Goal: Transaction & Acquisition: Obtain resource

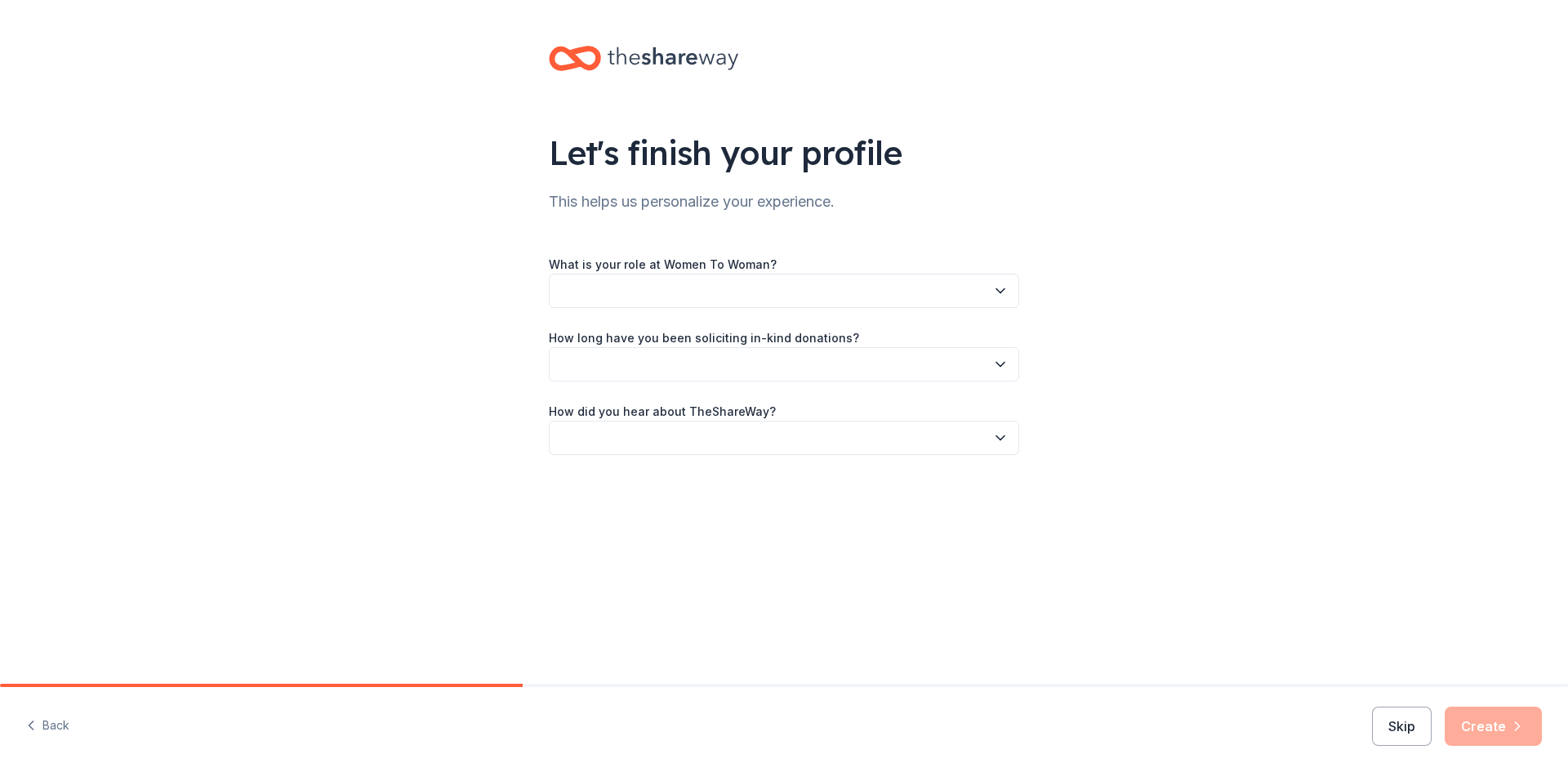
click at [632, 312] on div "What is your role at Women To Woman? How long have you been soliciting in-kind …" at bounding box center [784, 353] width 470 height 200
click at [635, 300] on button "button" at bounding box center [784, 290] width 470 height 35
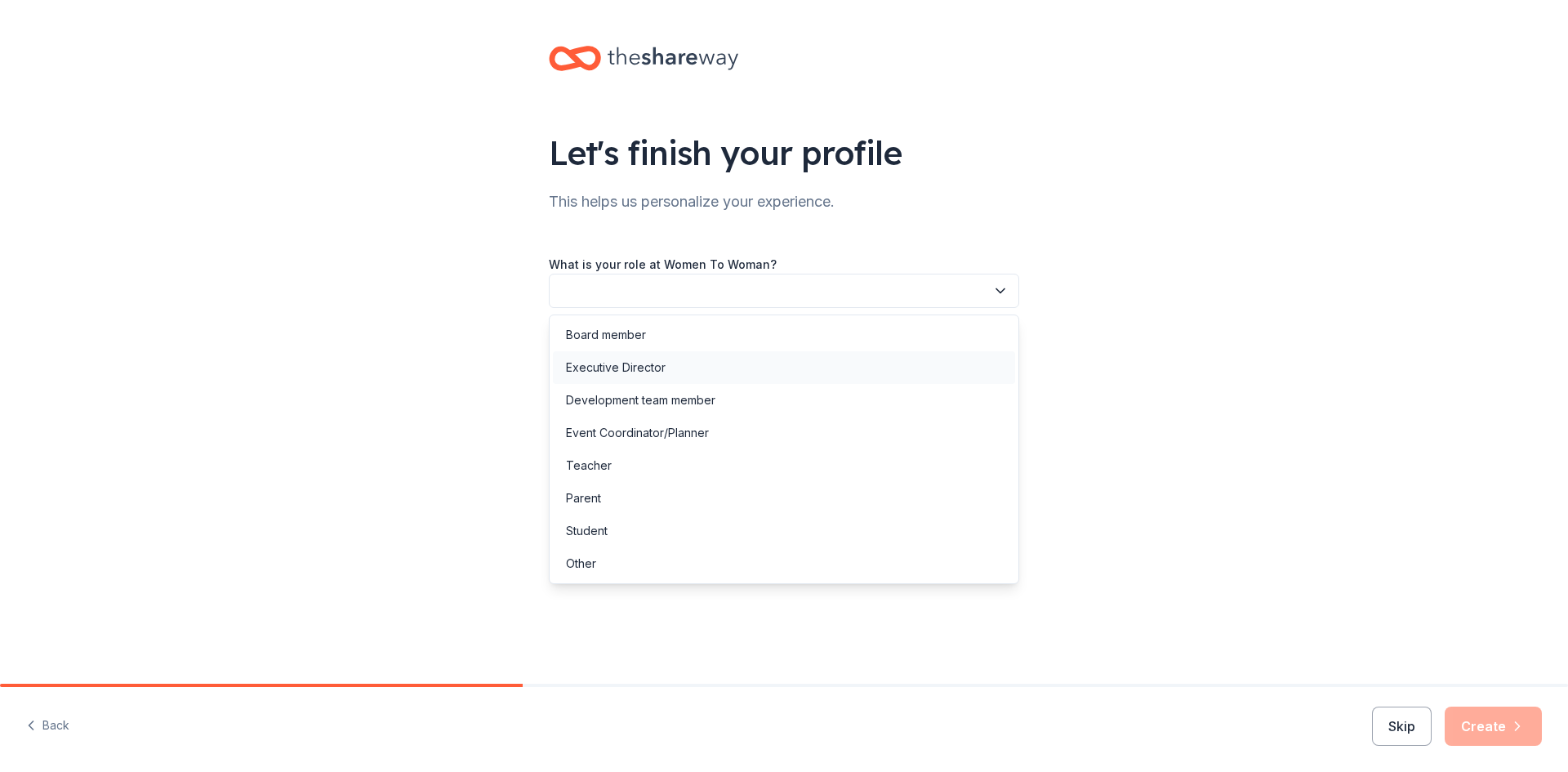
click at [626, 363] on div "Executive Director" at bounding box center [615, 367] width 100 height 20
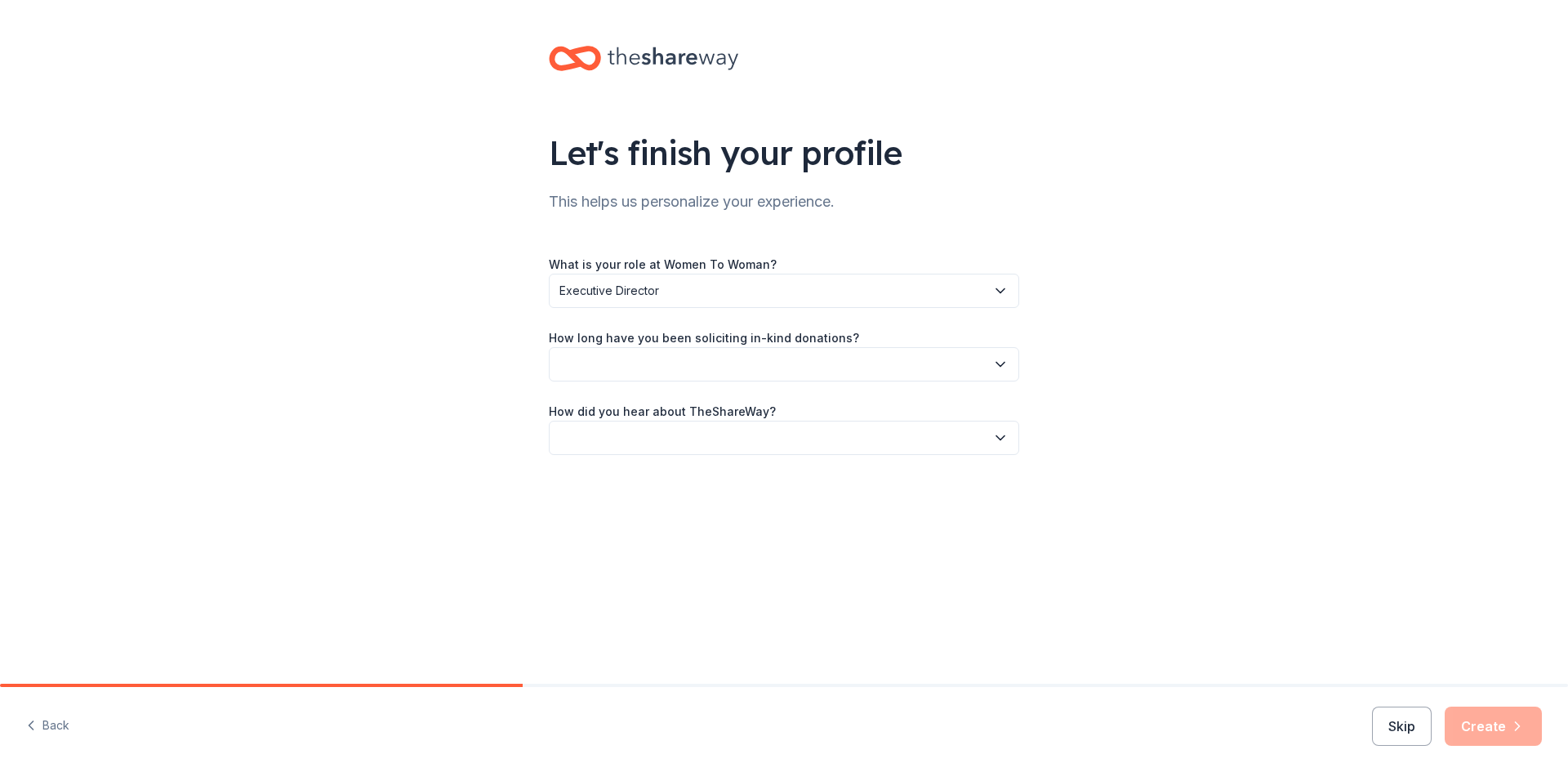
click at [626, 347] on button "button" at bounding box center [784, 363] width 470 height 35
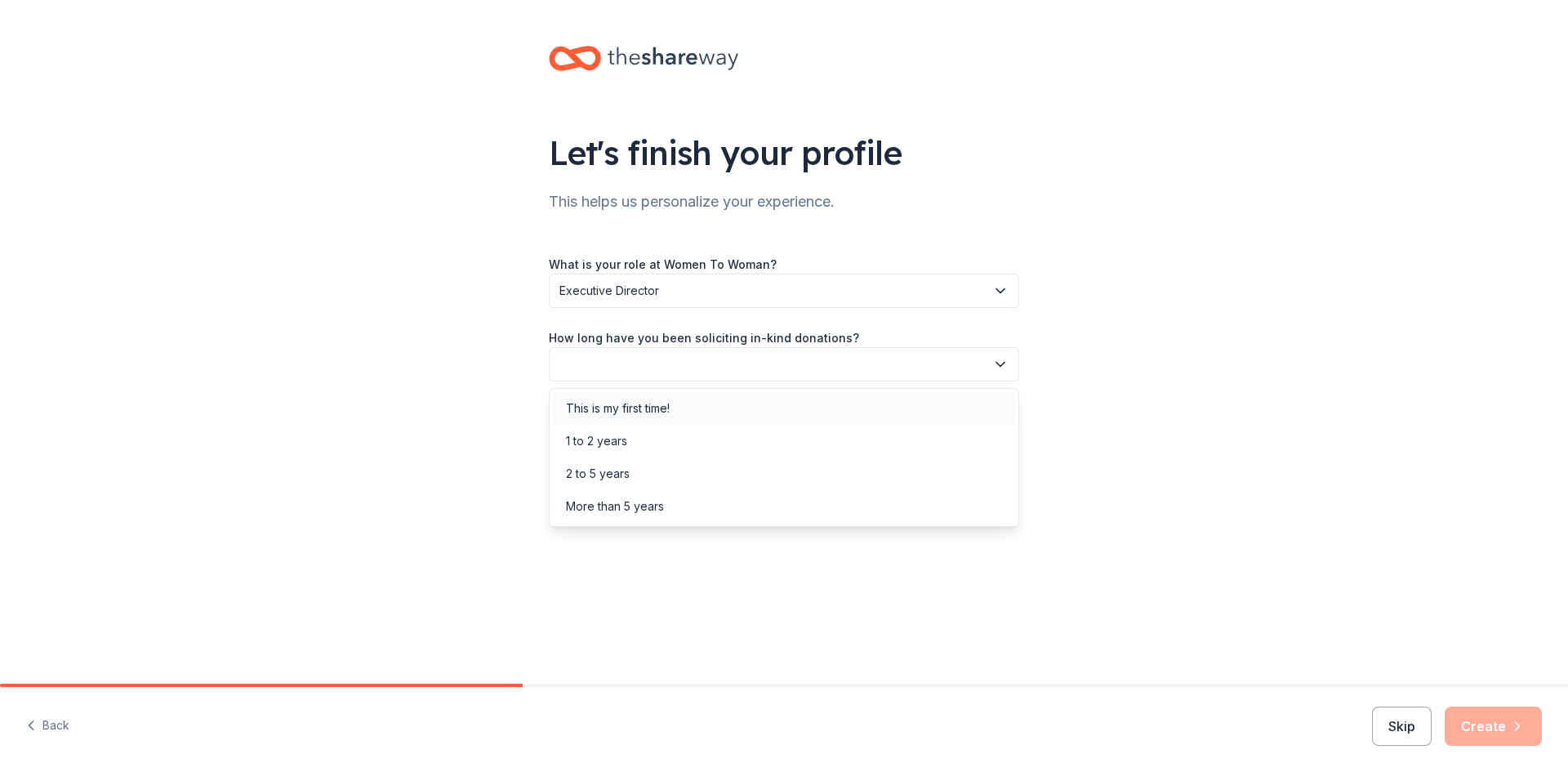
click at [586, 403] on div "This is my first time!" at bounding box center [617, 409] width 104 height 20
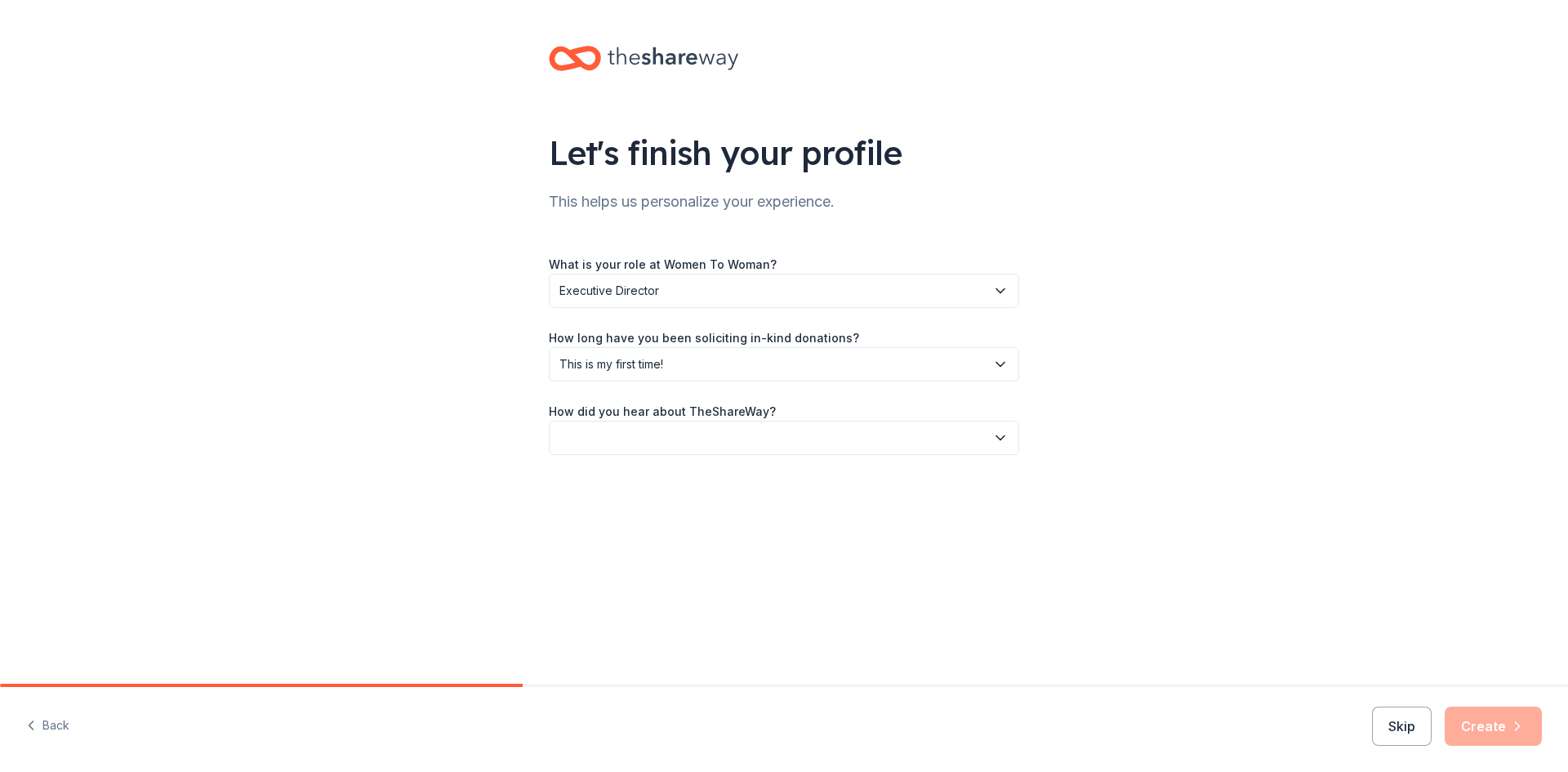
click at [592, 420] on div "How did you hear about TheShareWay?" at bounding box center [784, 427] width 470 height 54
click at [593, 425] on button "button" at bounding box center [784, 437] width 470 height 35
click at [624, 368] on div "What is your role at Women To Woman? Executive Director How long have you been …" at bounding box center [784, 353] width 470 height 200
click at [630, 444] on button "button" at bounding box center [784, 437] width 470 height 35
click at [621, 510] on div "Online search" at bounding box center [602, 514] width 74 height 20
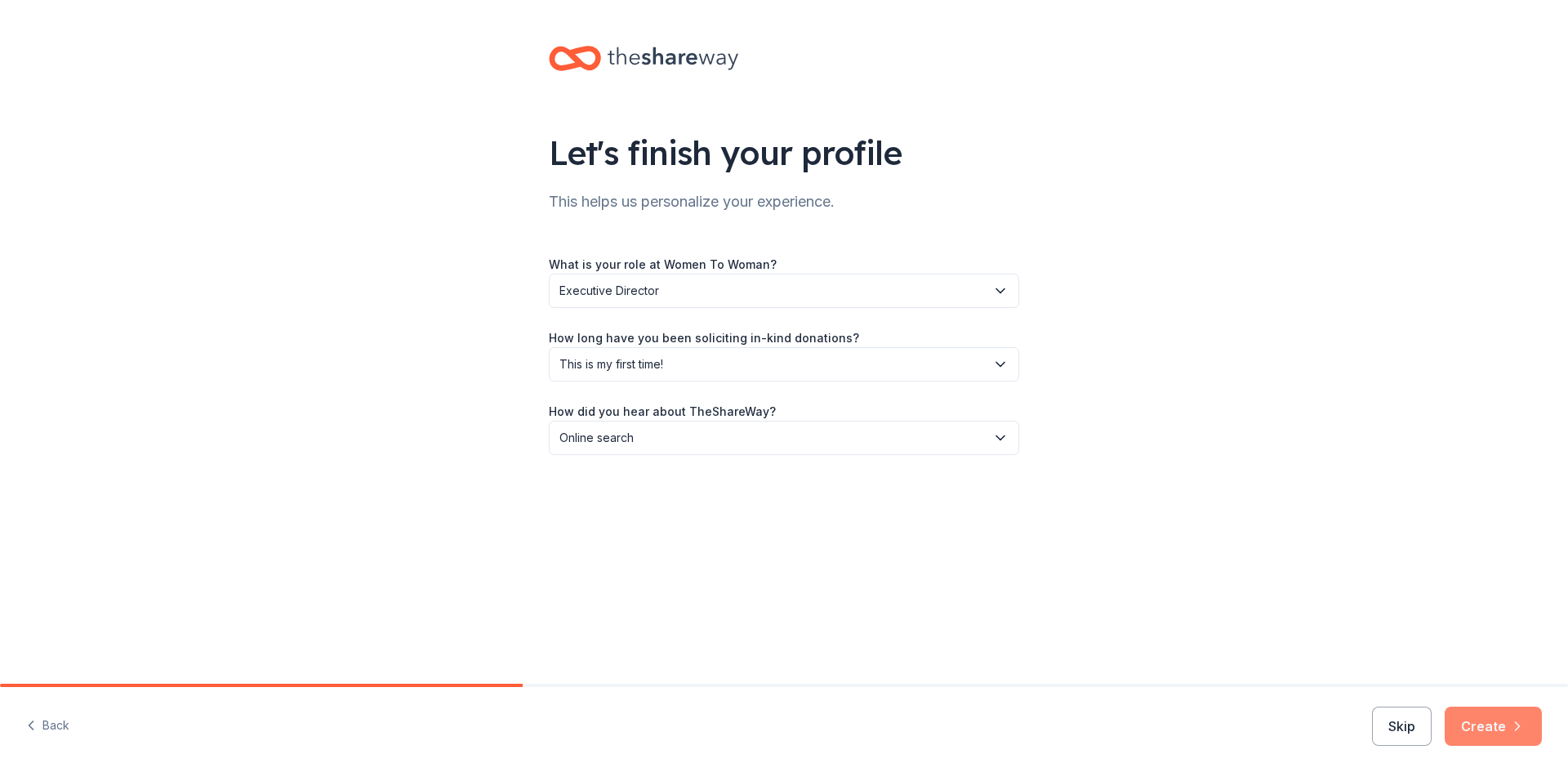
click at [1489, 720] on button "Create" at bounding box center [1493, 726] width 97 height 39
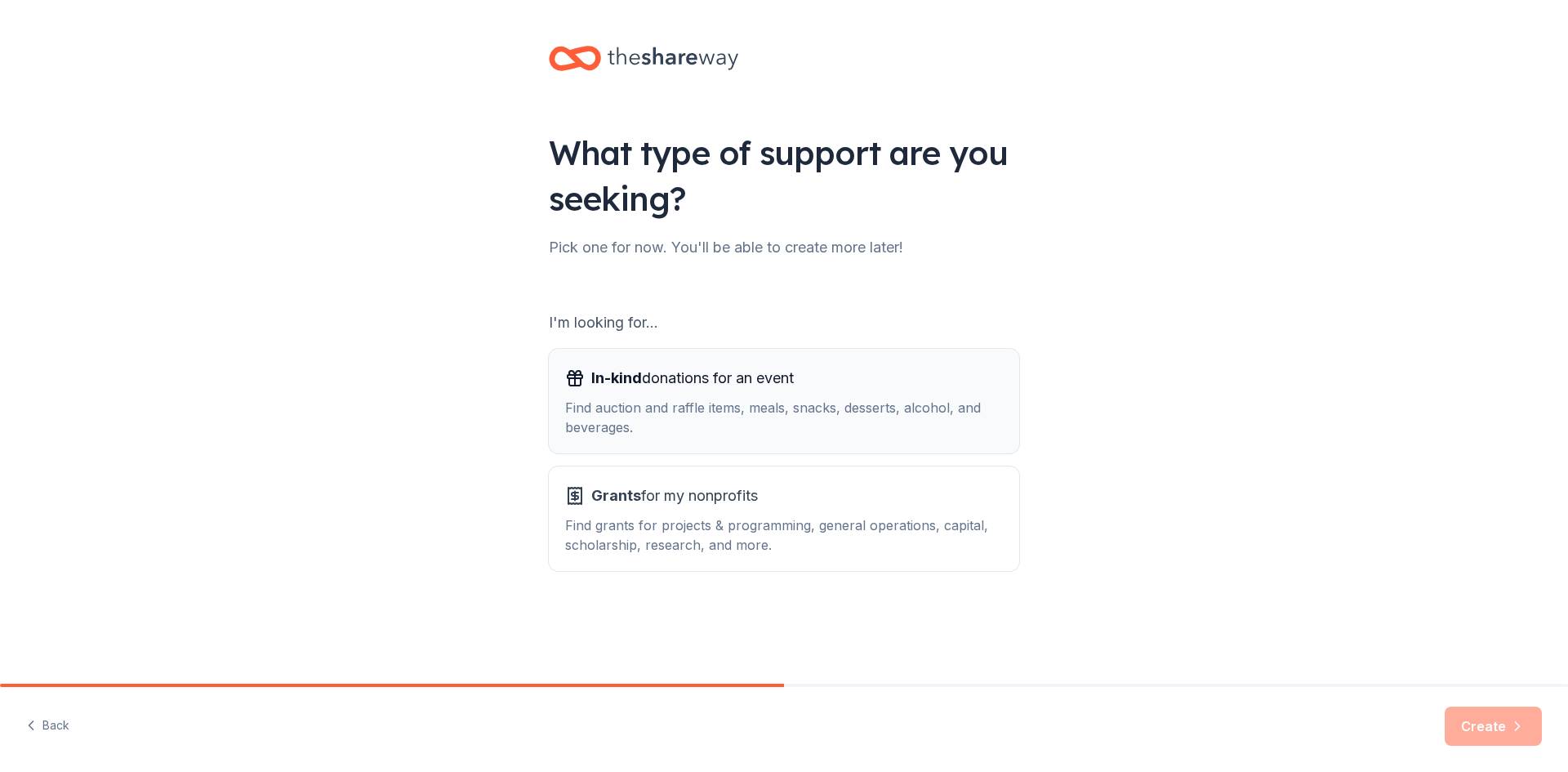
click at [694, 413] on div "Find auction and raffle items, meals, snacks, desserts, alcohol, and beverages." at bounding box center [783, 418] width 437 height 39
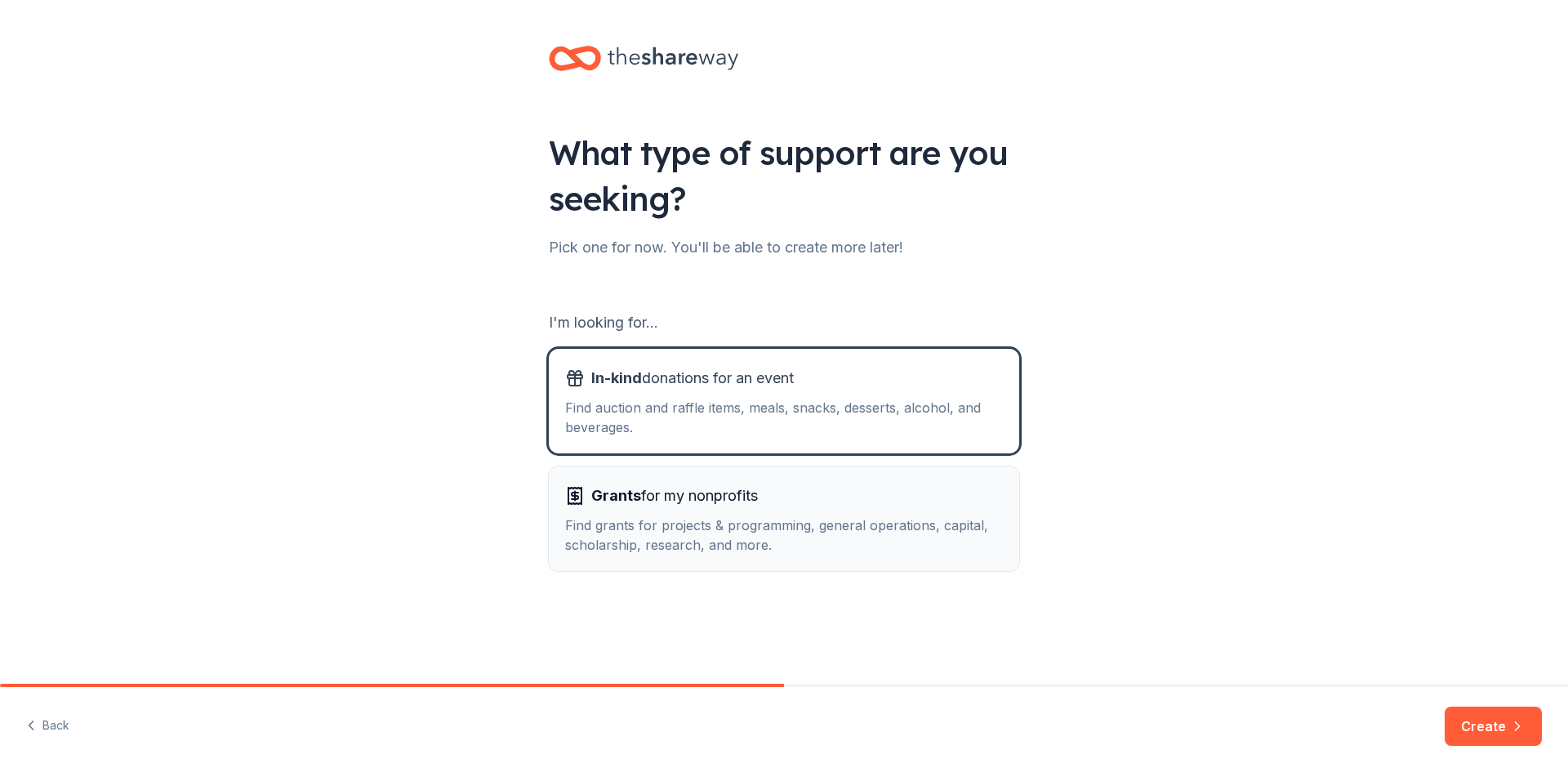
click at [706, 498] on span "Grants for my nonprofits" at bounding box center [674, 496] width 167 height 26
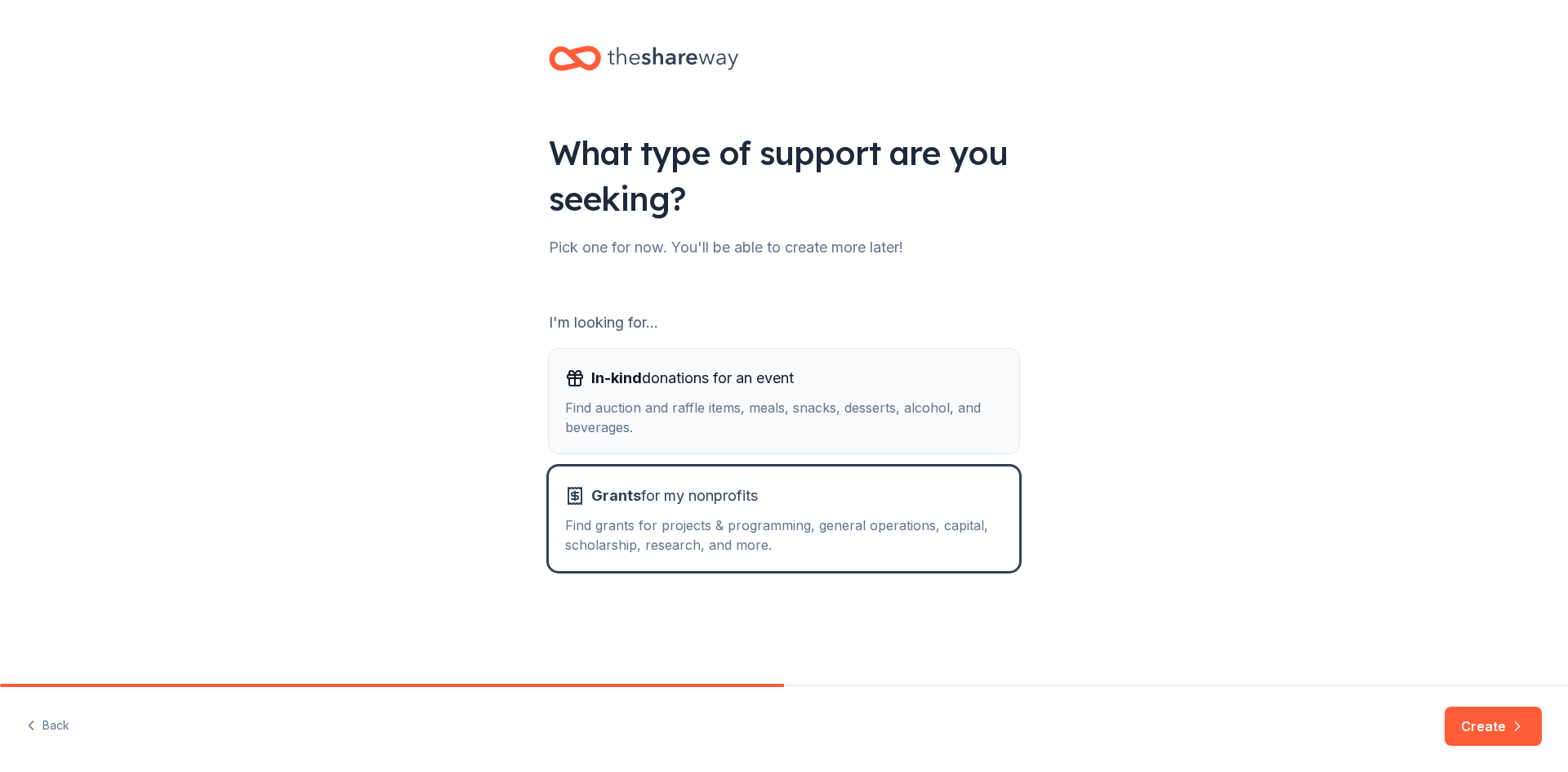
click at [730, 423] on div "Find auction and raffle items, meals, snacks, desserts, alcohol, and beverages." at bounding box center [783, 418] width 437 height 39
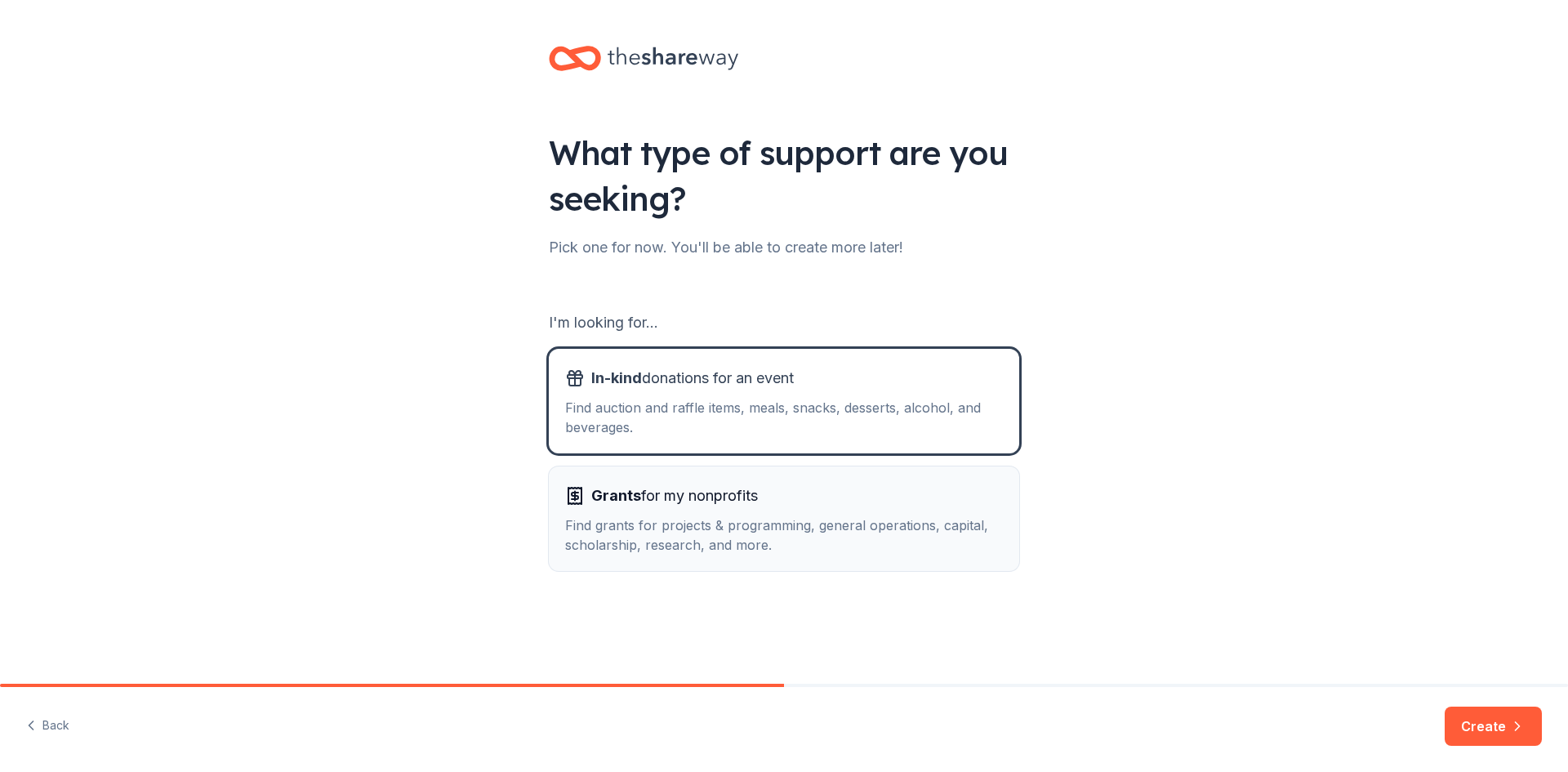
click at [730, 495] on span "Grants for my nonprofits" at bounding box center [674, 496] width 167 height 26
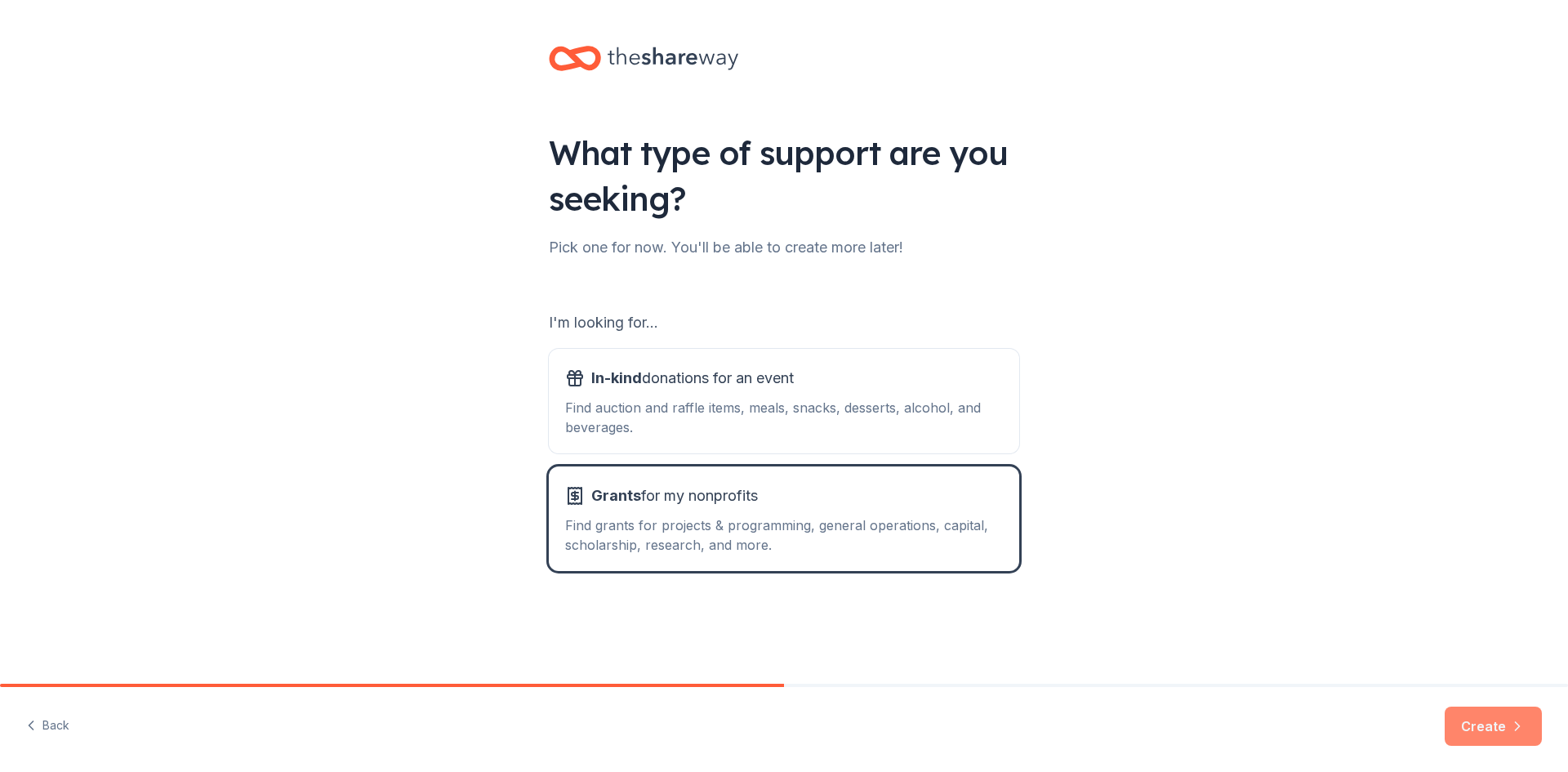
click at [1480, 712] on button "Create" at bounding box center [1493, 726] width 97 height 39
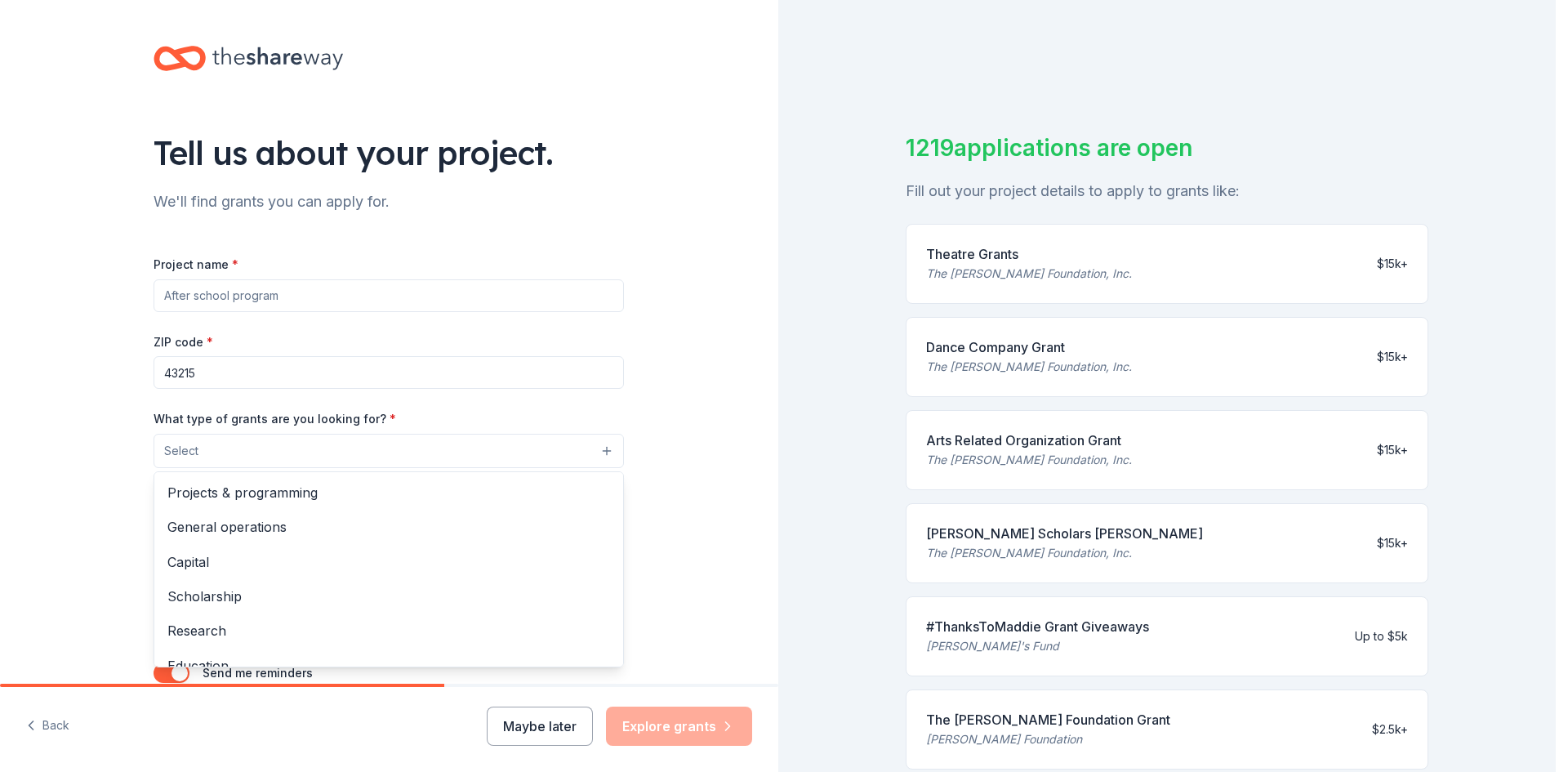
click at [493, 451] on button "Select" at bounding box center [388, 450] width 470 height 35
click at [446, 301] on div "Project name * ZIP code * 43215 What type of grants are you looking for? * Sele…" at bounding box center [388, 478] width 470 height 448
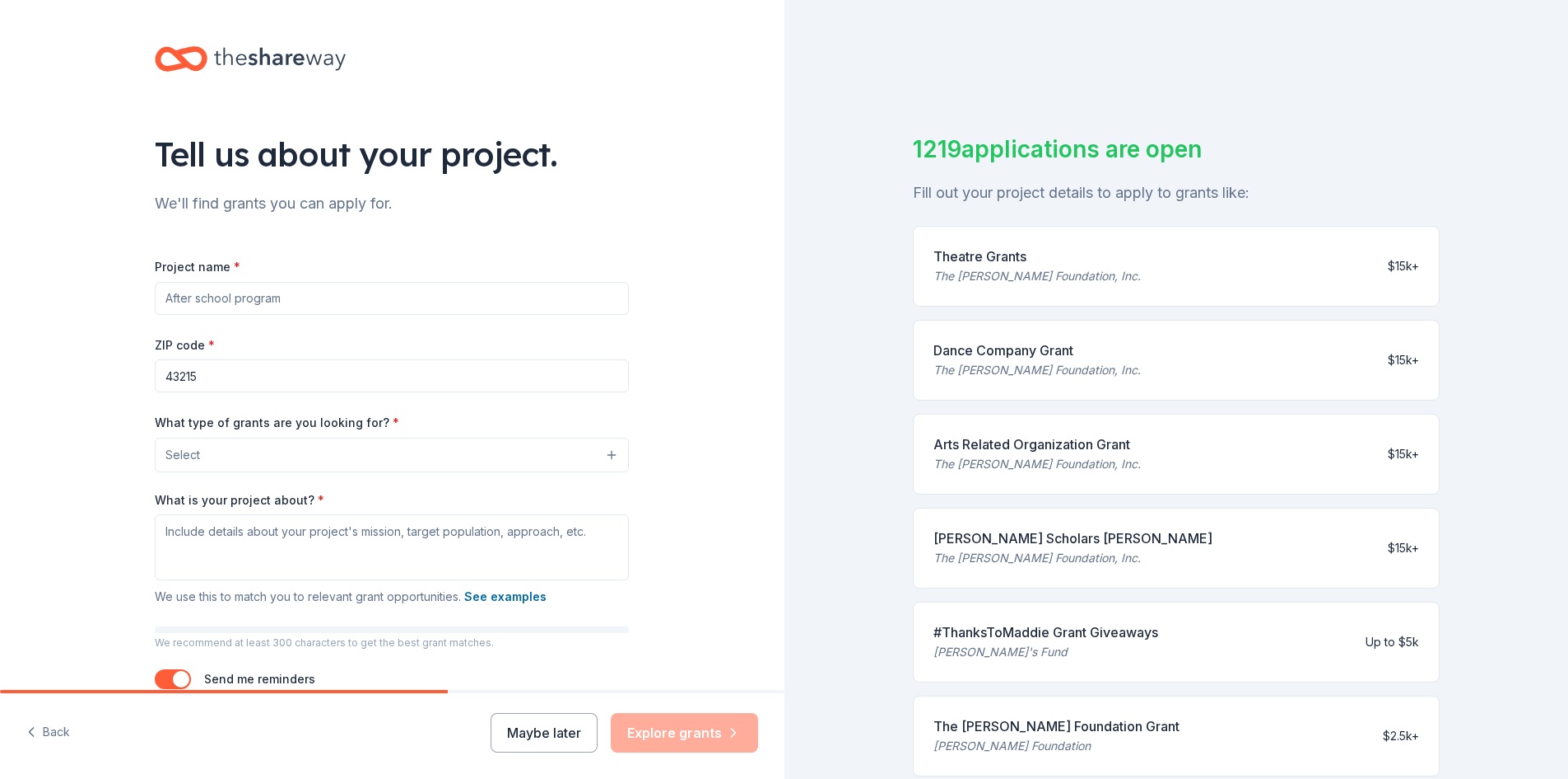
click at [440, 293] on input "Project name *" at bounding box center [391, 298] width 474 height 33
click at [376, 381] on input "43215" at bounding box center [391, 376] width 474 height 33
click at [422, 357] on div "ZIP code * 43215" at bounding box center [391, 364] width 474 height 59
click at [245, 294] on input "Project name *" at bounding box center [391, 298] width 474 height 33
click at [331, 564] on textarea "What is your project about? *" at bounding box center [391, 547] width 474 height 66
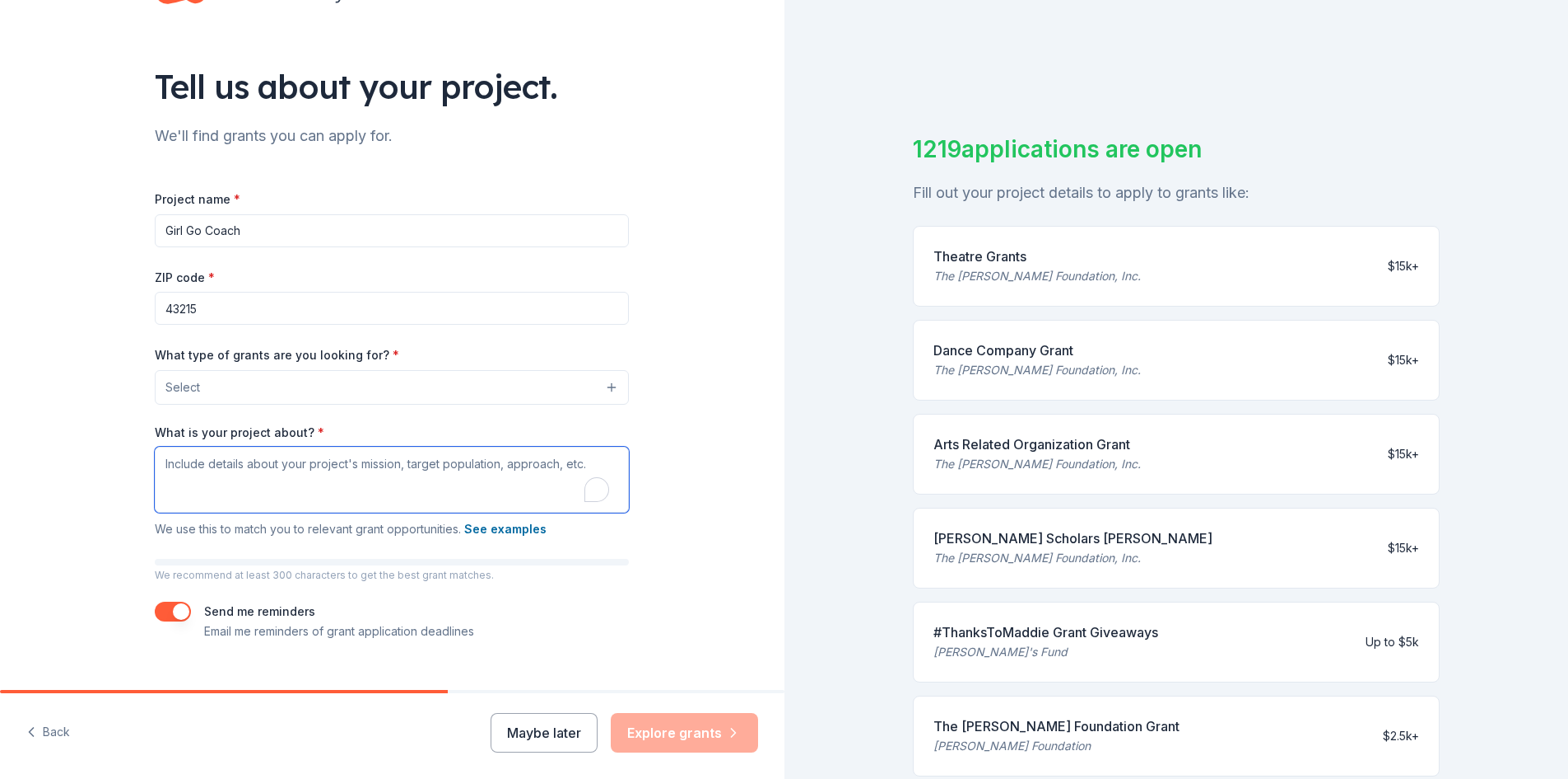
scroll to position [98, 0]
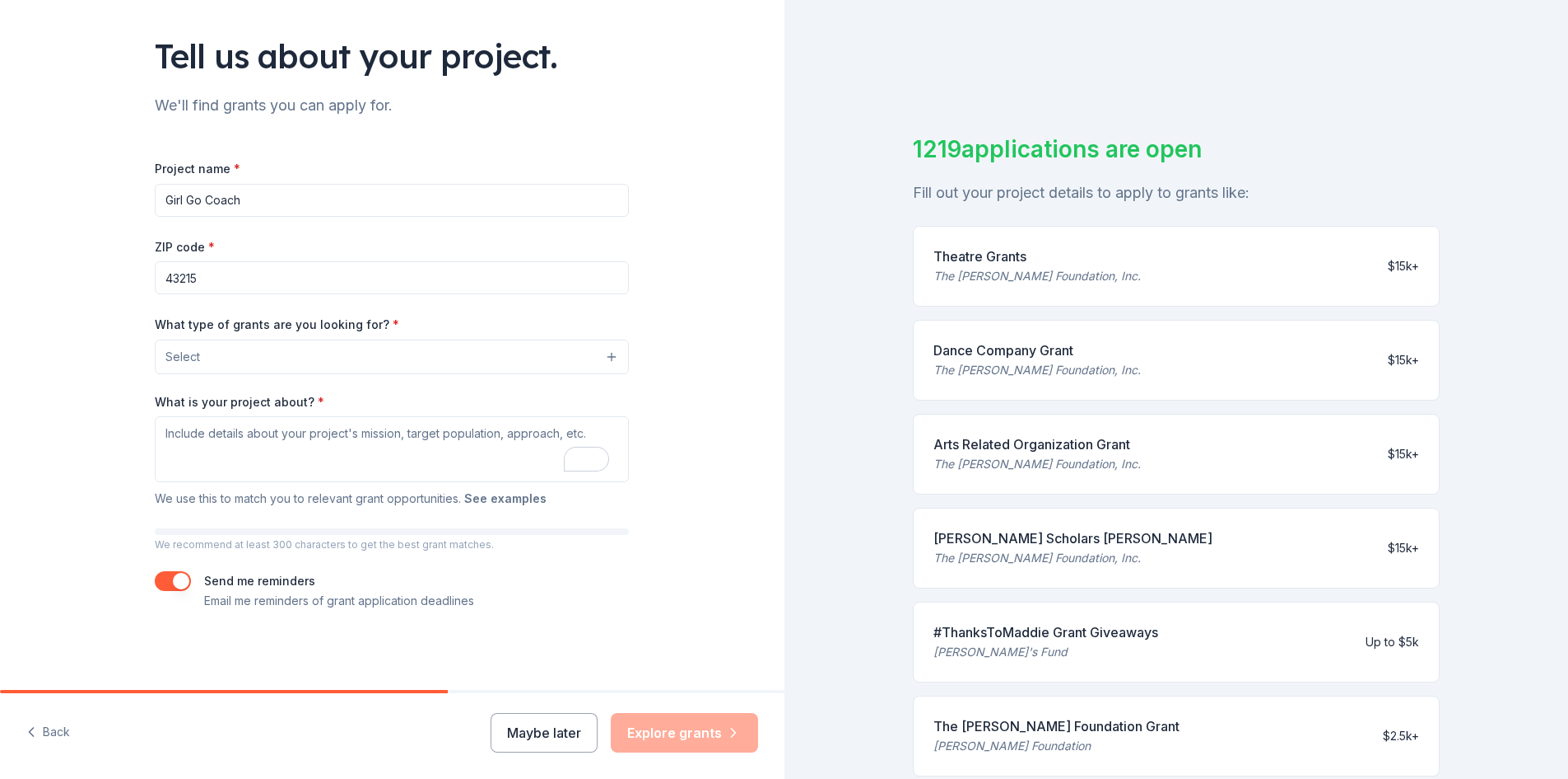
click at [480, 498] on button "See examples" at bounding box center [505, 498] width 83 height 20
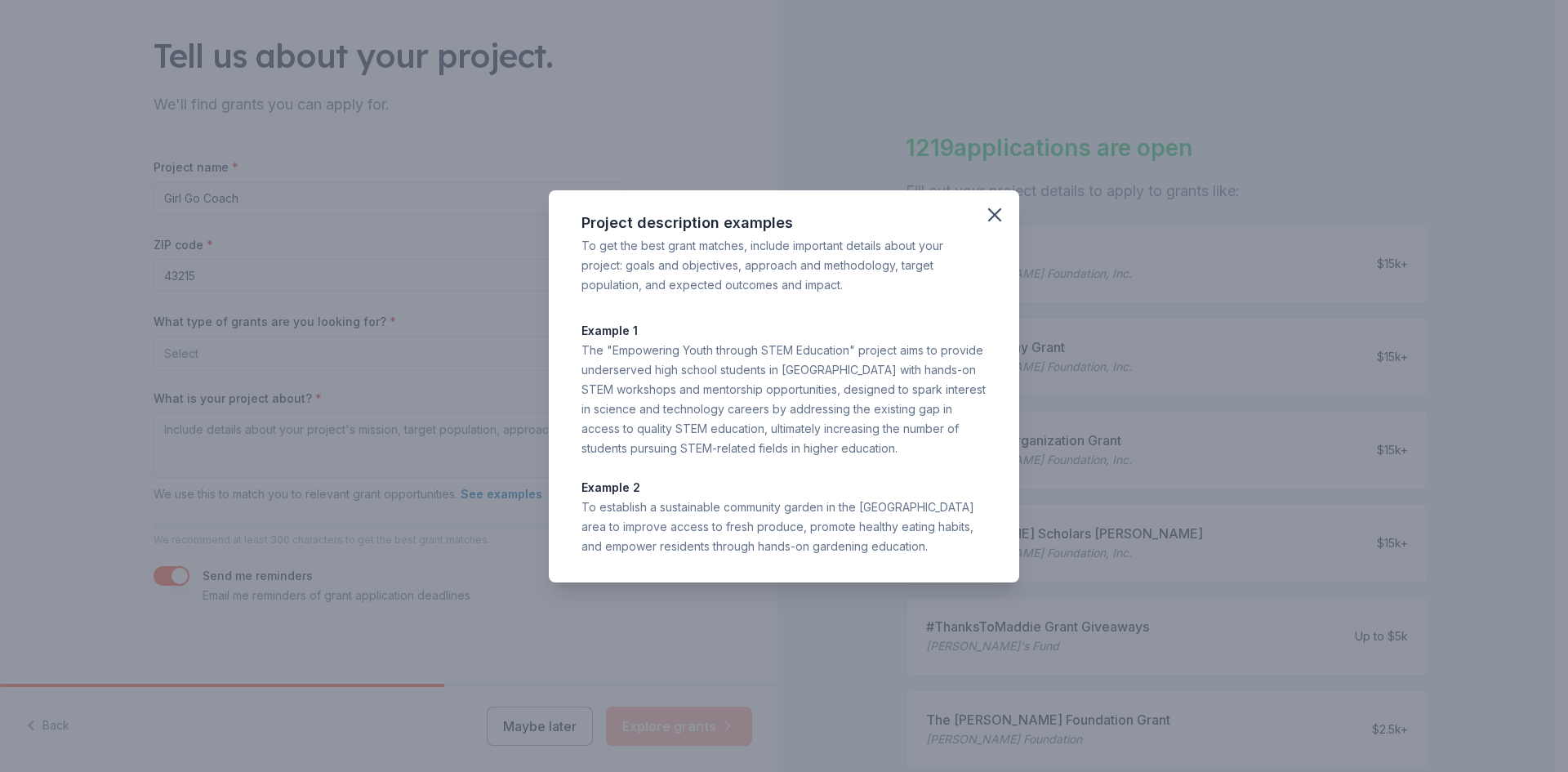
click at [258, 387] on div "Project description examples To get the best grant matches, include important d…" at bounding box center [784, 386] width 1568 height 772
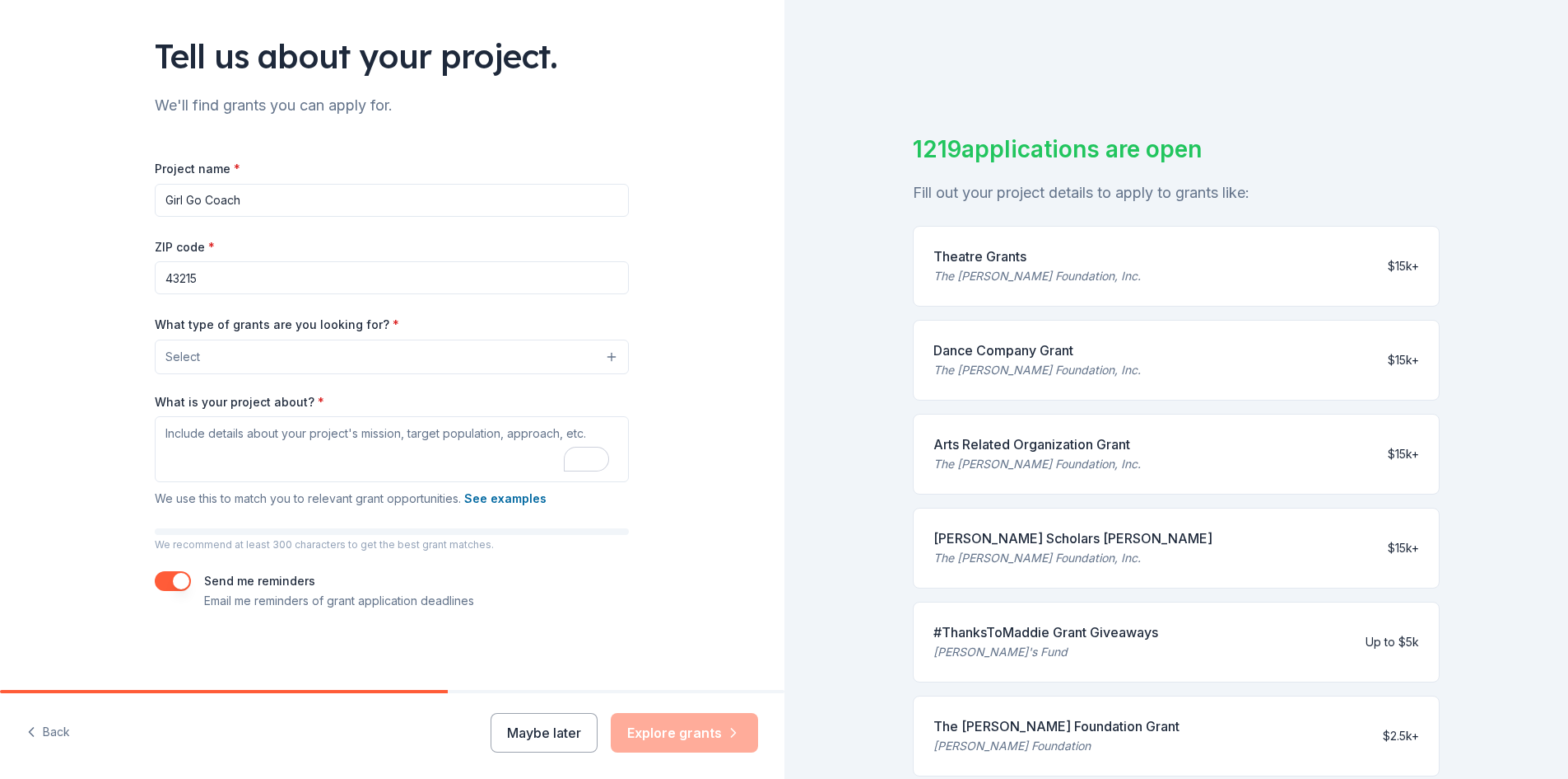
click at [237, 198] on input "Girl Go Coach" at bounding box center [391, 199] width 474 height 33
paste input "The Inner Garden Project i"
type input "The Inner Garden Project"
click at [217, 452] on textarea "What is your project about? *" at bounding box center [391, 449] width 474 height 66
paste textarea "The Inner Garden Project is a wellness and resilience-building educational prog…"
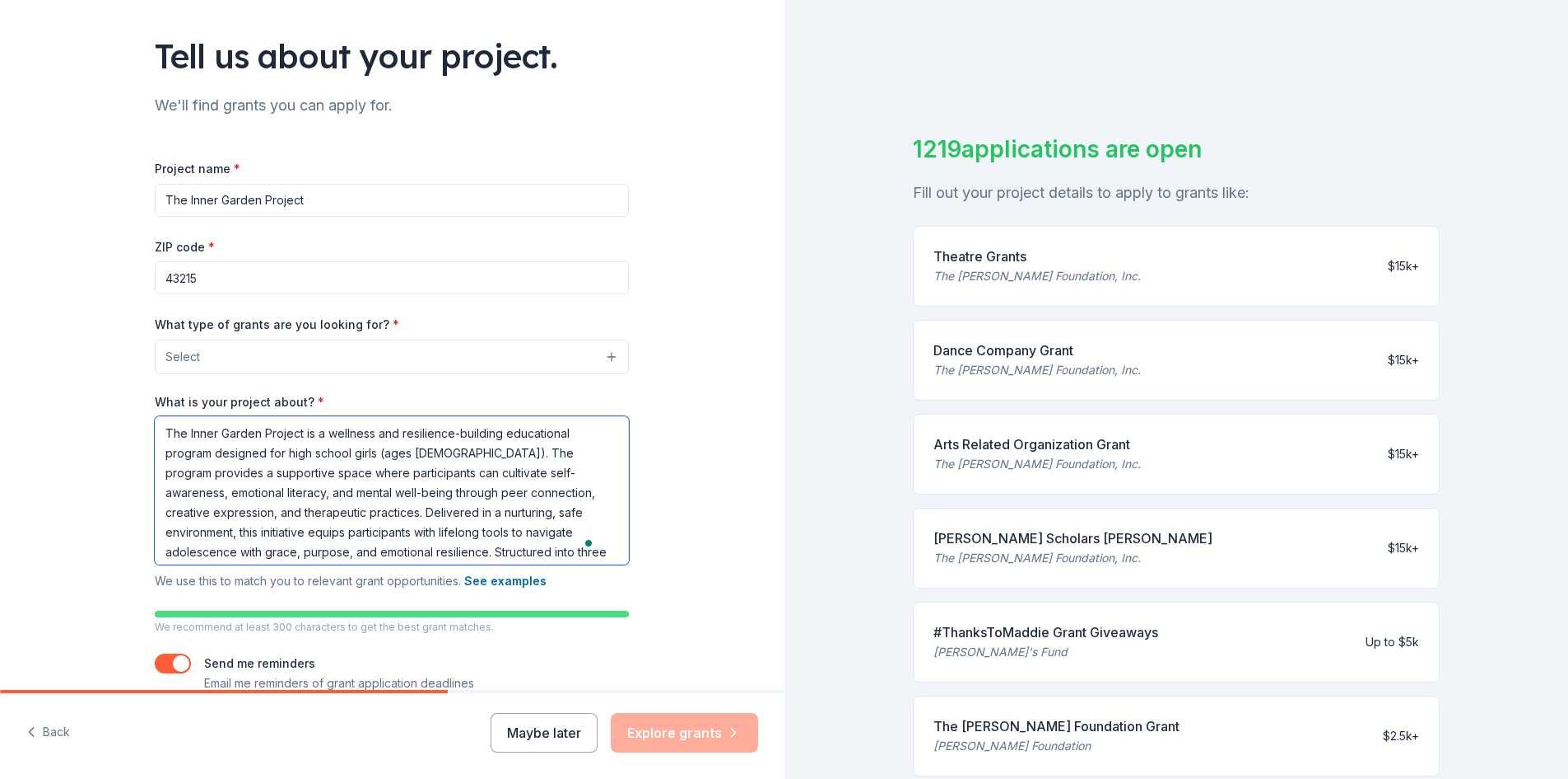
scroll to position [0, 0]
click at [305, 491] on textarea "The Inner Garden Project is a wellness and resilience-building educational prog…" at bounding box center [391, 490] width 474 height 148
paste textarea "Level 1: Planting – Building emotional awareness and identity Level 2: Cultivat…"
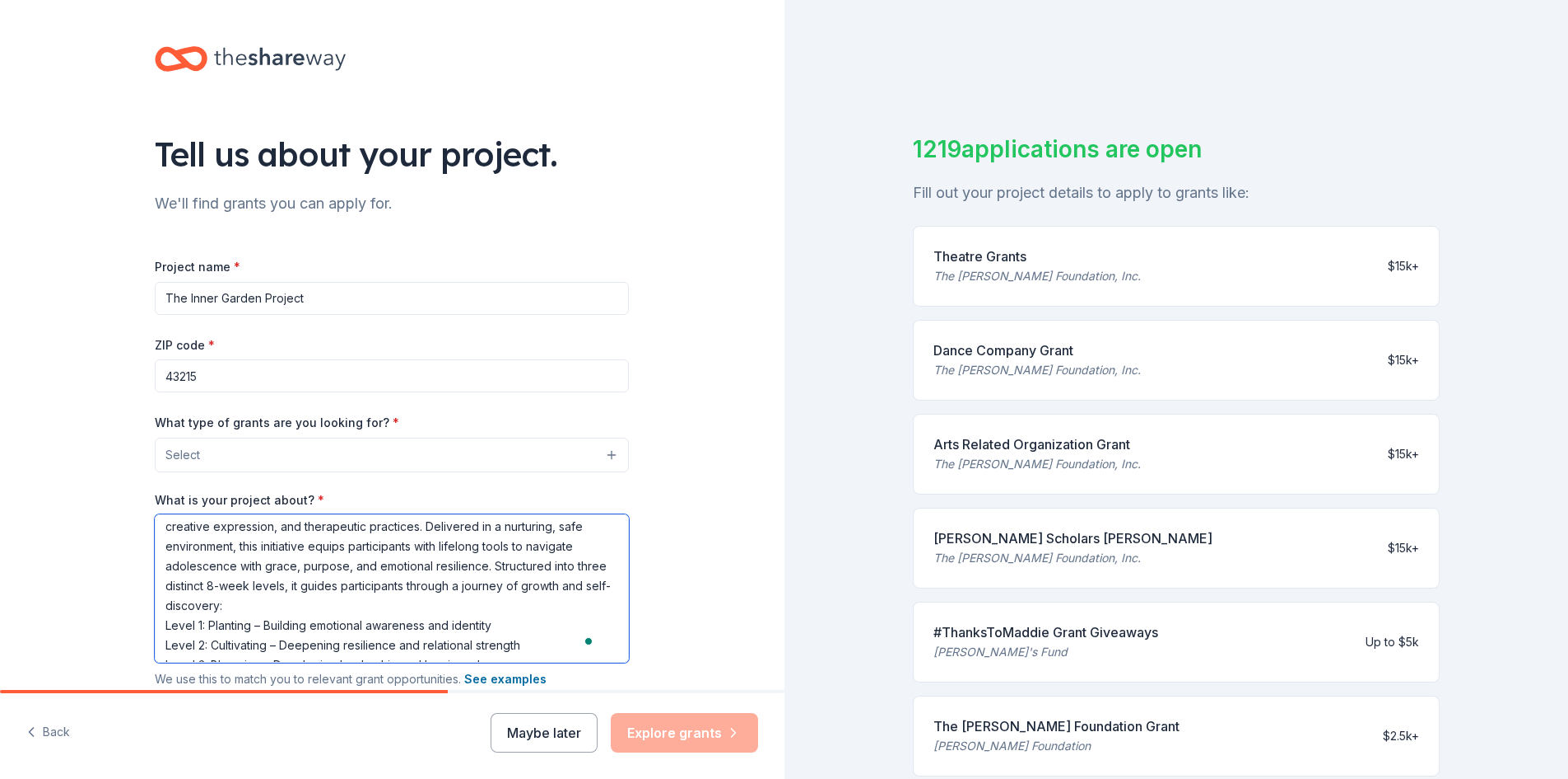
type textarea "The Inner Garden Project is a wellness and resilience-building educational prog…"
click at [236, 459] on button "Select" at bounding box center [391, 454] width 474 height 35
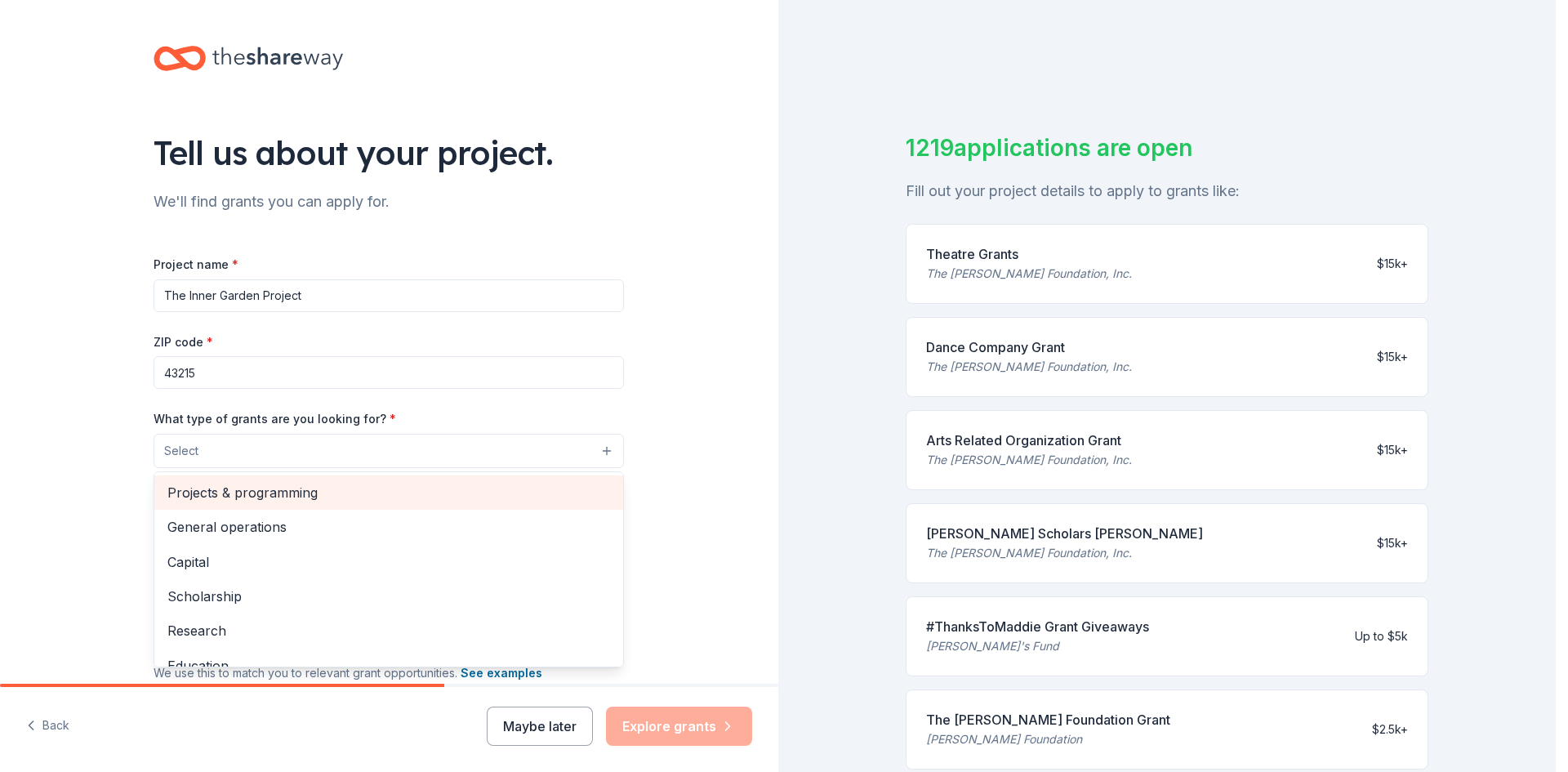
click at [434, 485] on span "Projects & programming" at bounding box center [389, 493] width 442 height 22
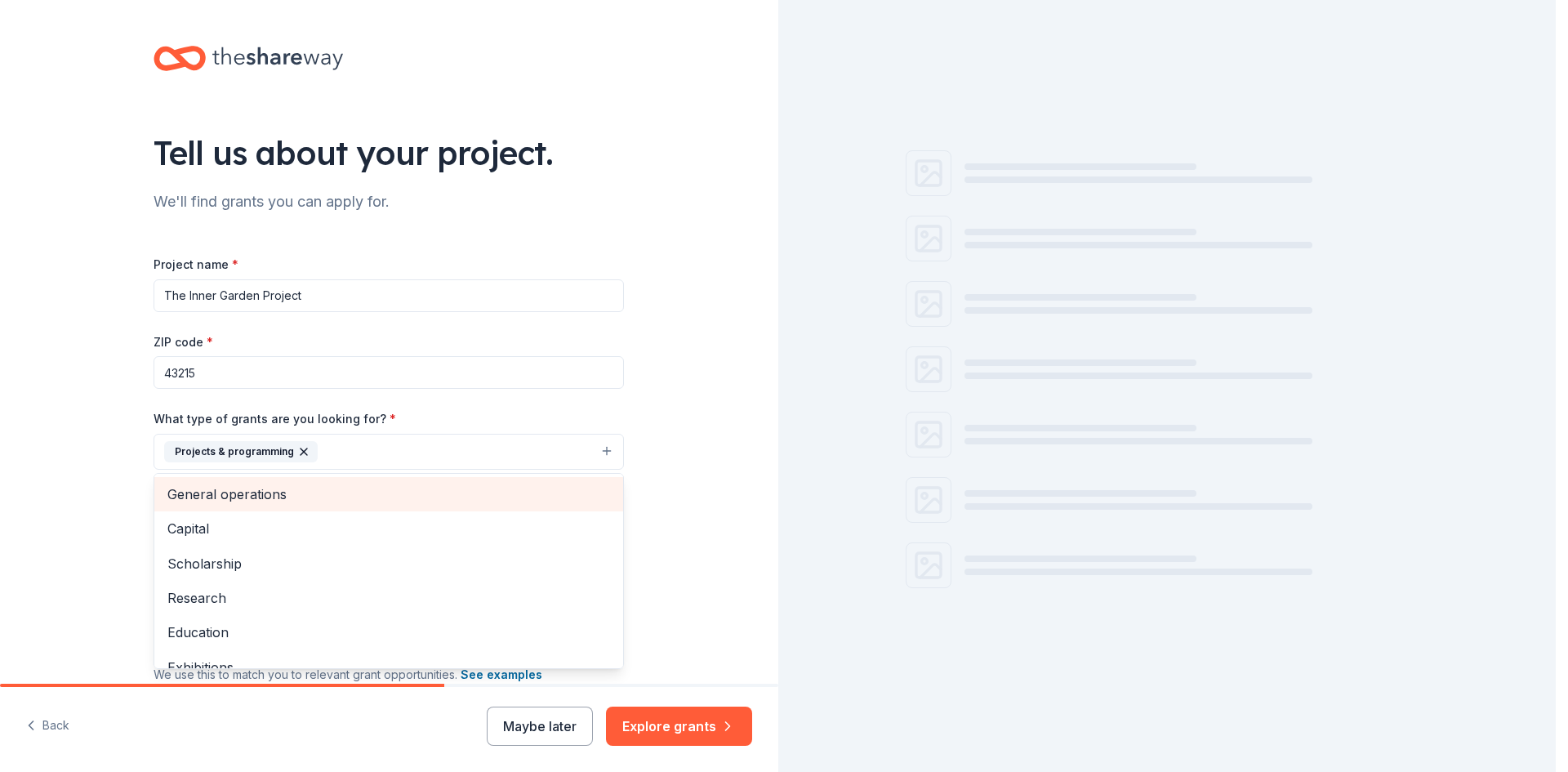
click at [368, 491] on span "General operations" at bounding box center [389, 495] width 442 height 22
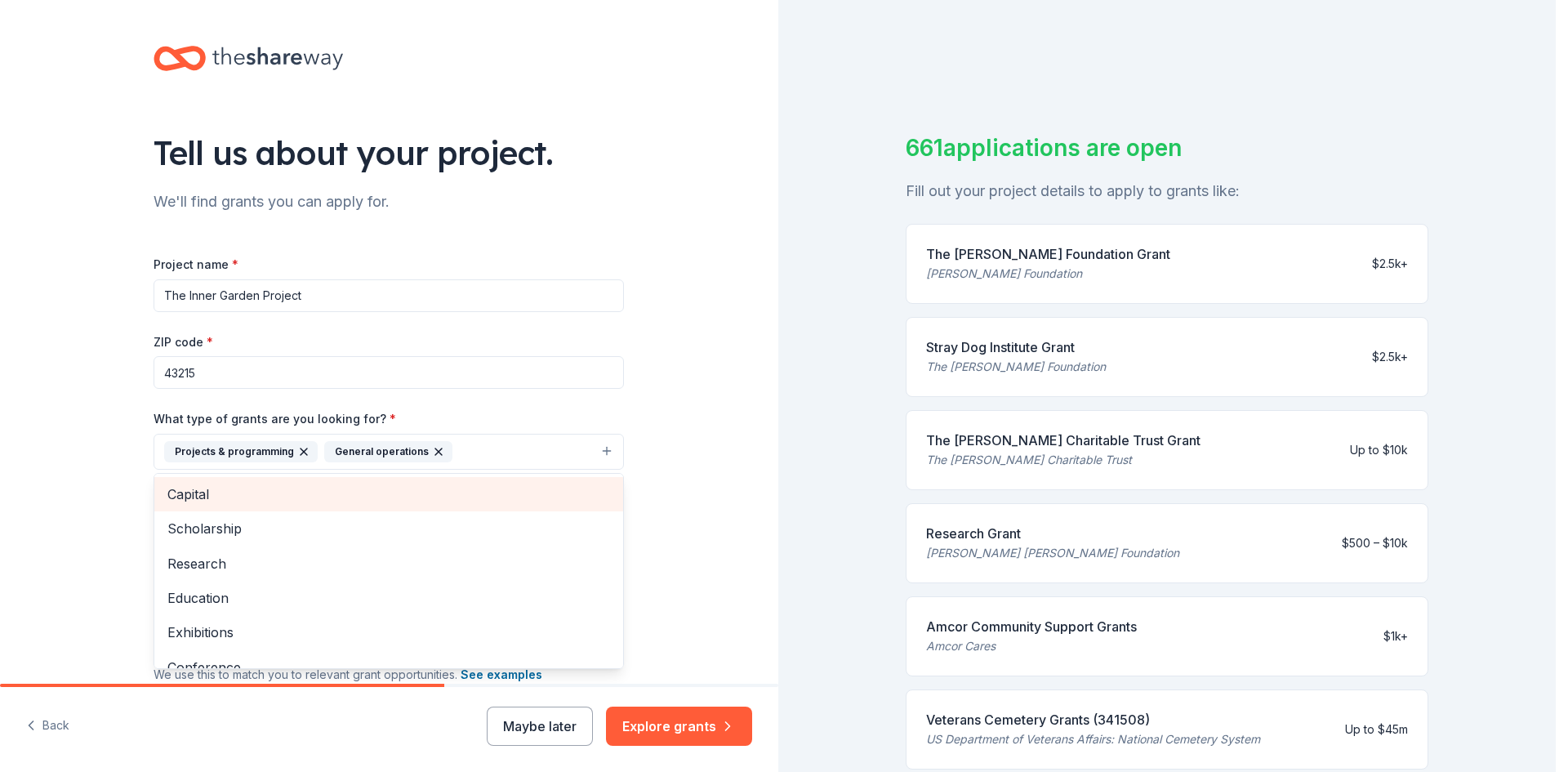
click at [321, 492] on span "Capital" at bounding box center [389, 495] width 442 height 22
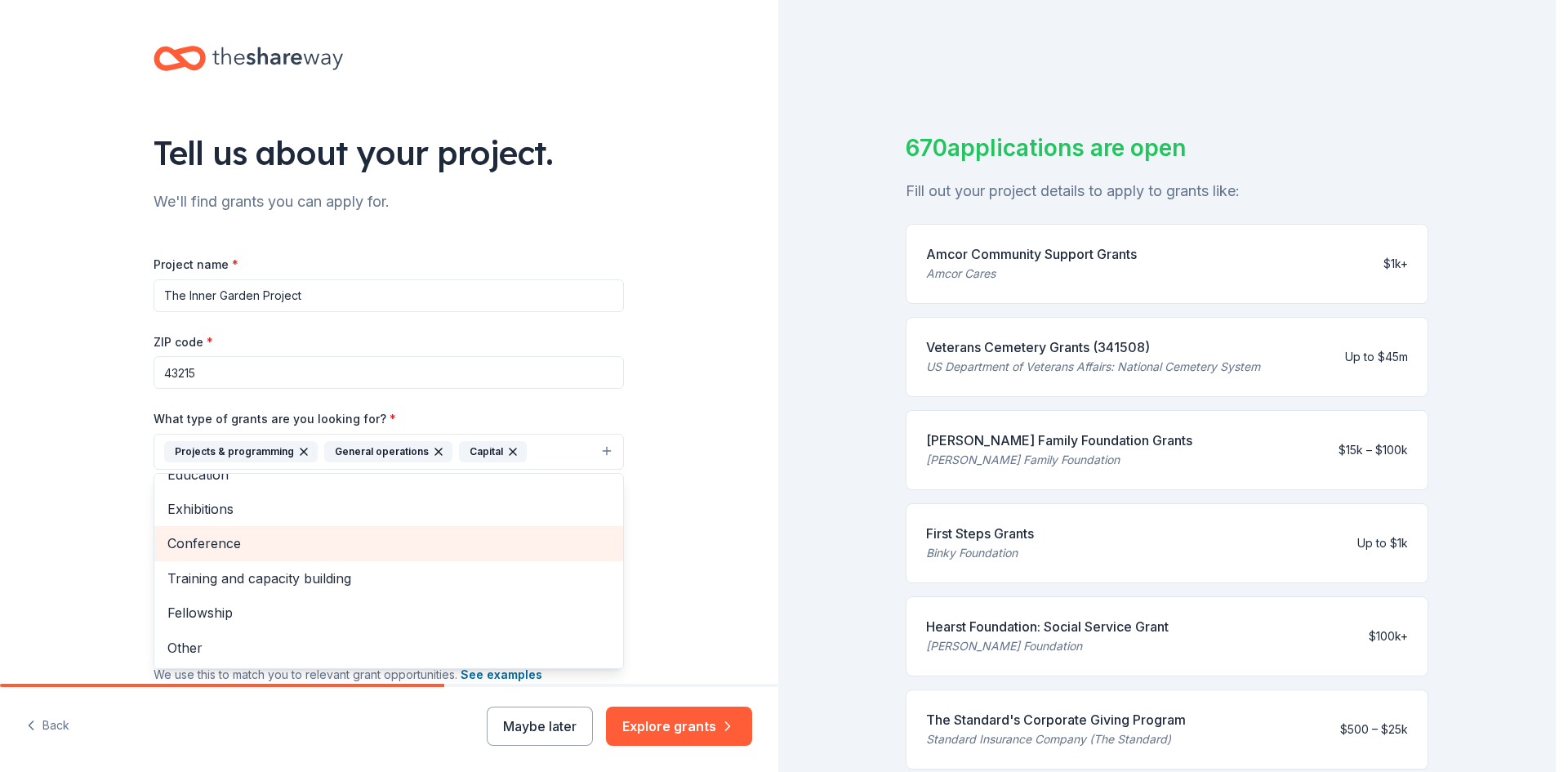
click at [265, 550] on span "Conference" at bounding box center [389, 543] width 442 height 22
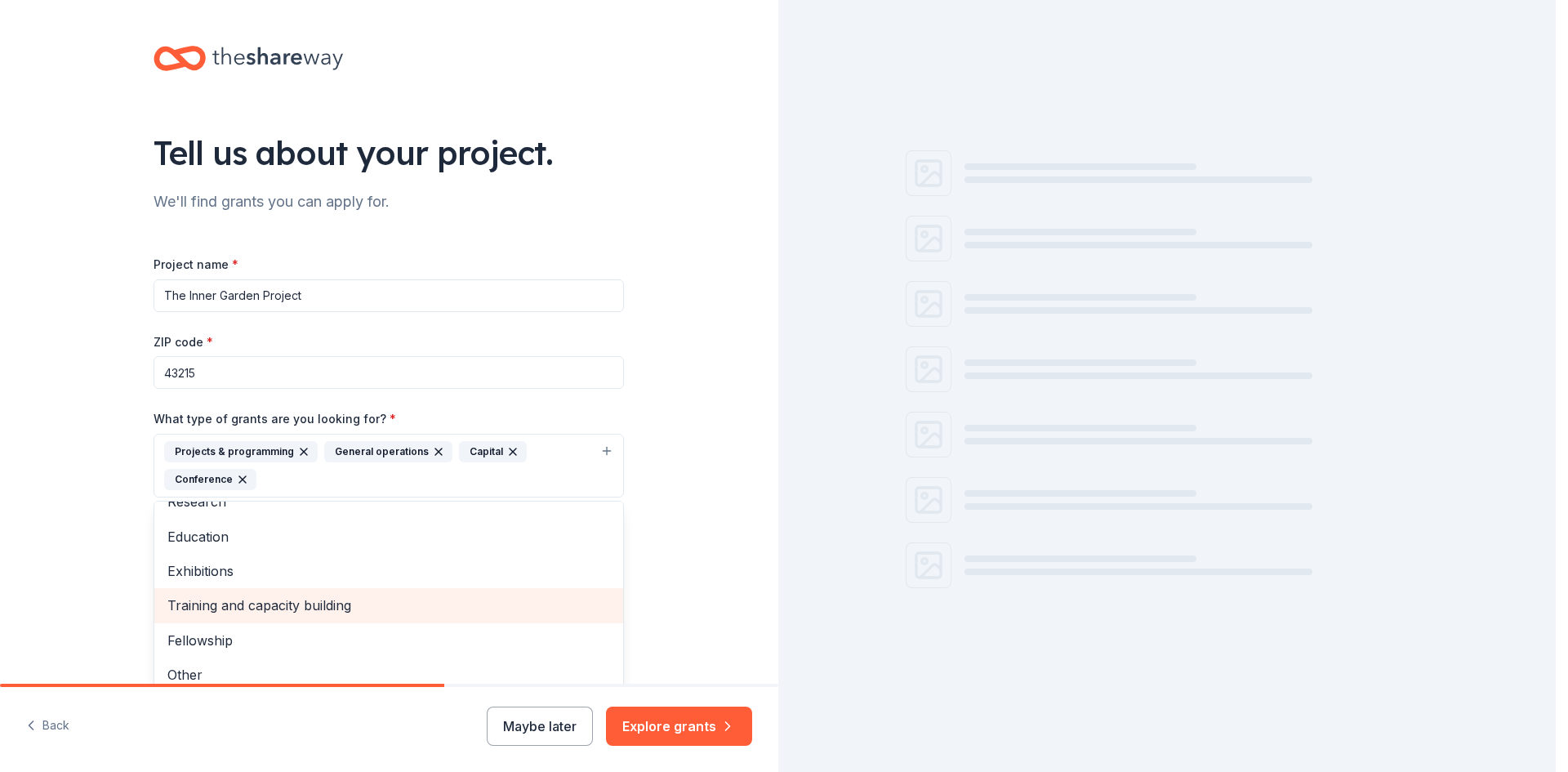
click at [267, 606] on span "Training and capacity building" at bounding box center [389, 605] width 442 height 22
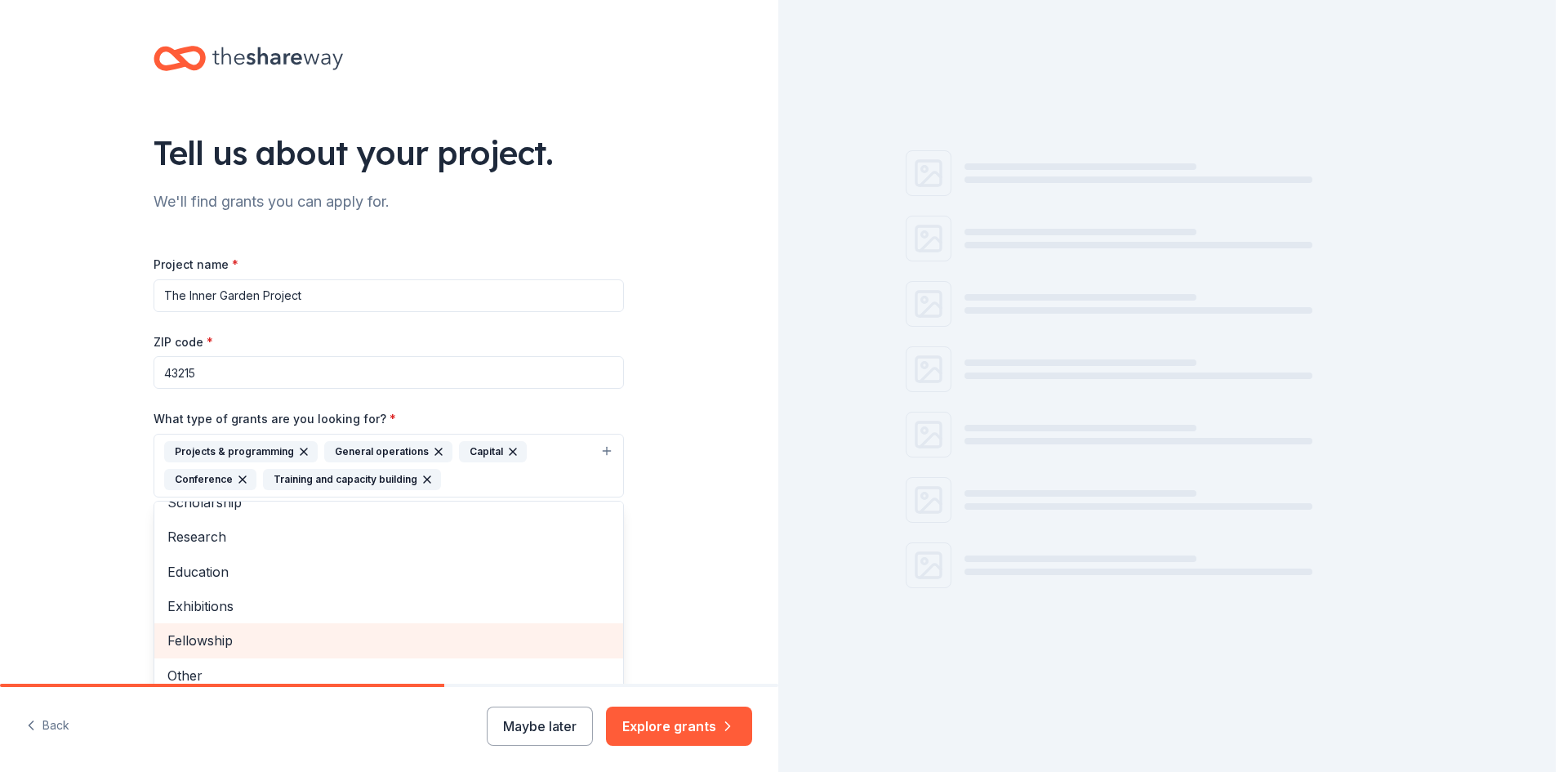
click at [258, 637] on span "Fellowship" at bounding box center [389, 641] width 442 height 22
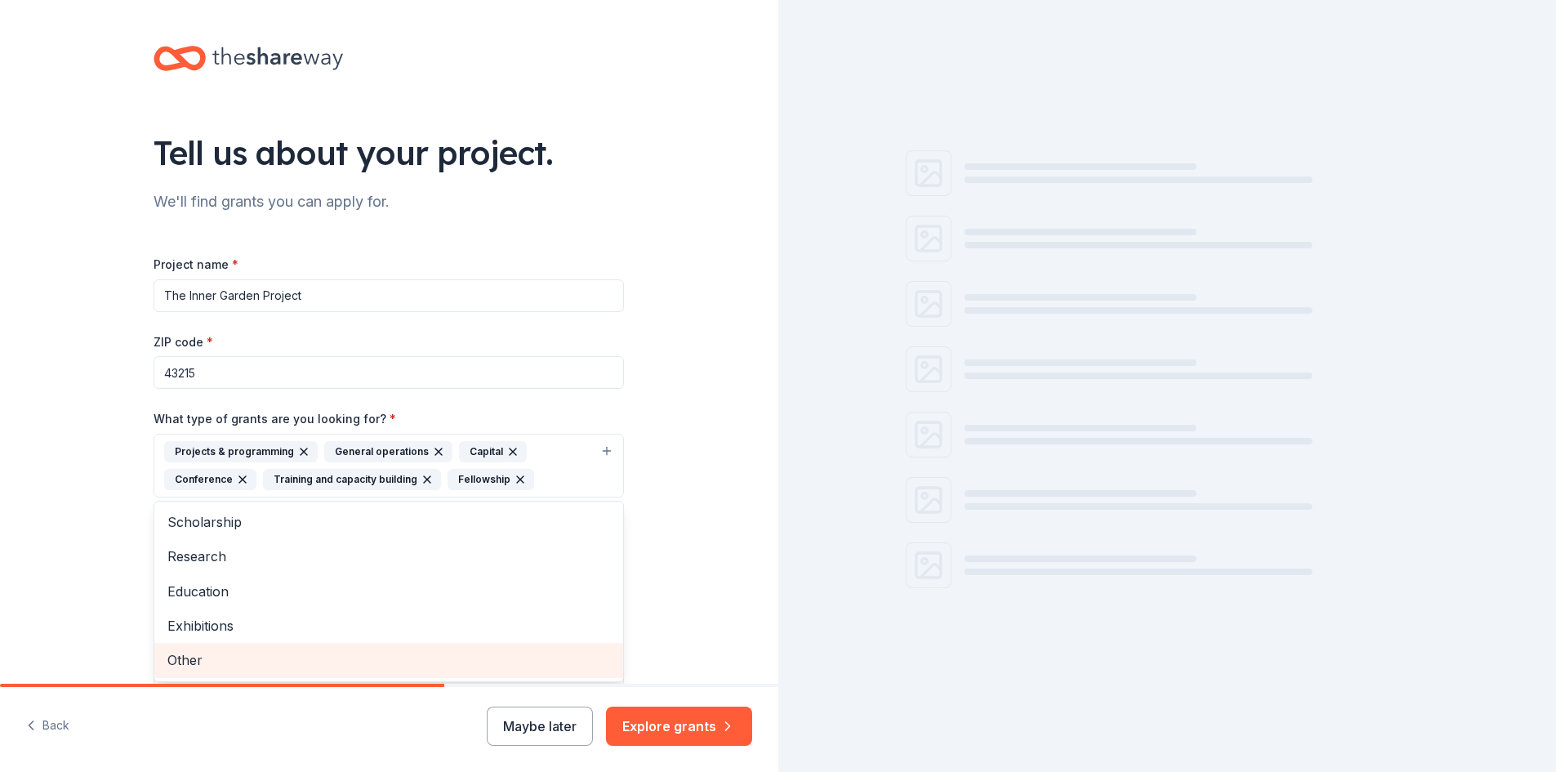
click at [283, 658] on span "Other" at bounding box center [389, 659] width 442 height 22
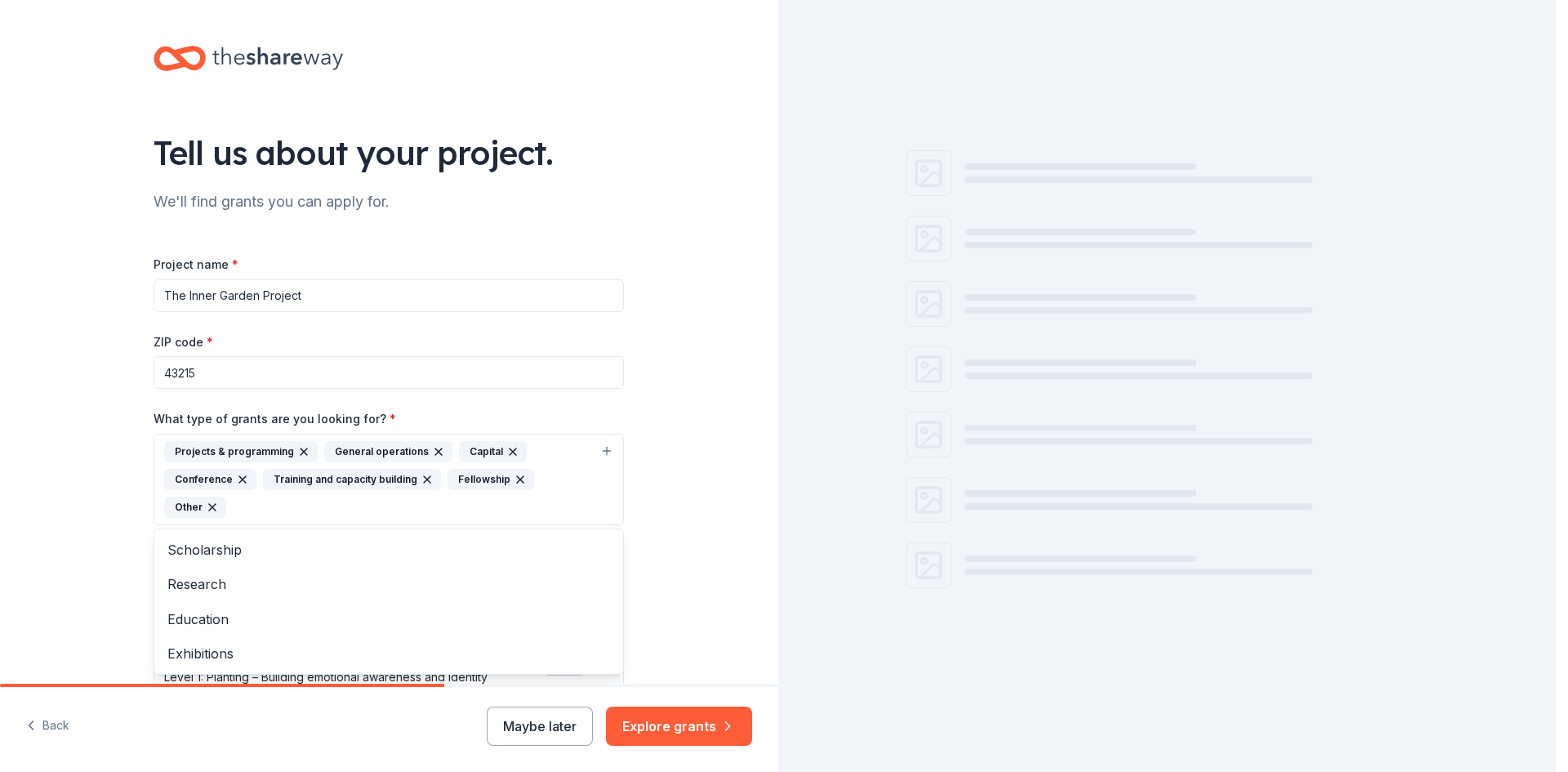
click at [74, 542] on div "Tell us about your project. We'll find grants you can apply for. Project name *…" at bounding box center [389, 459] width 778 height 919
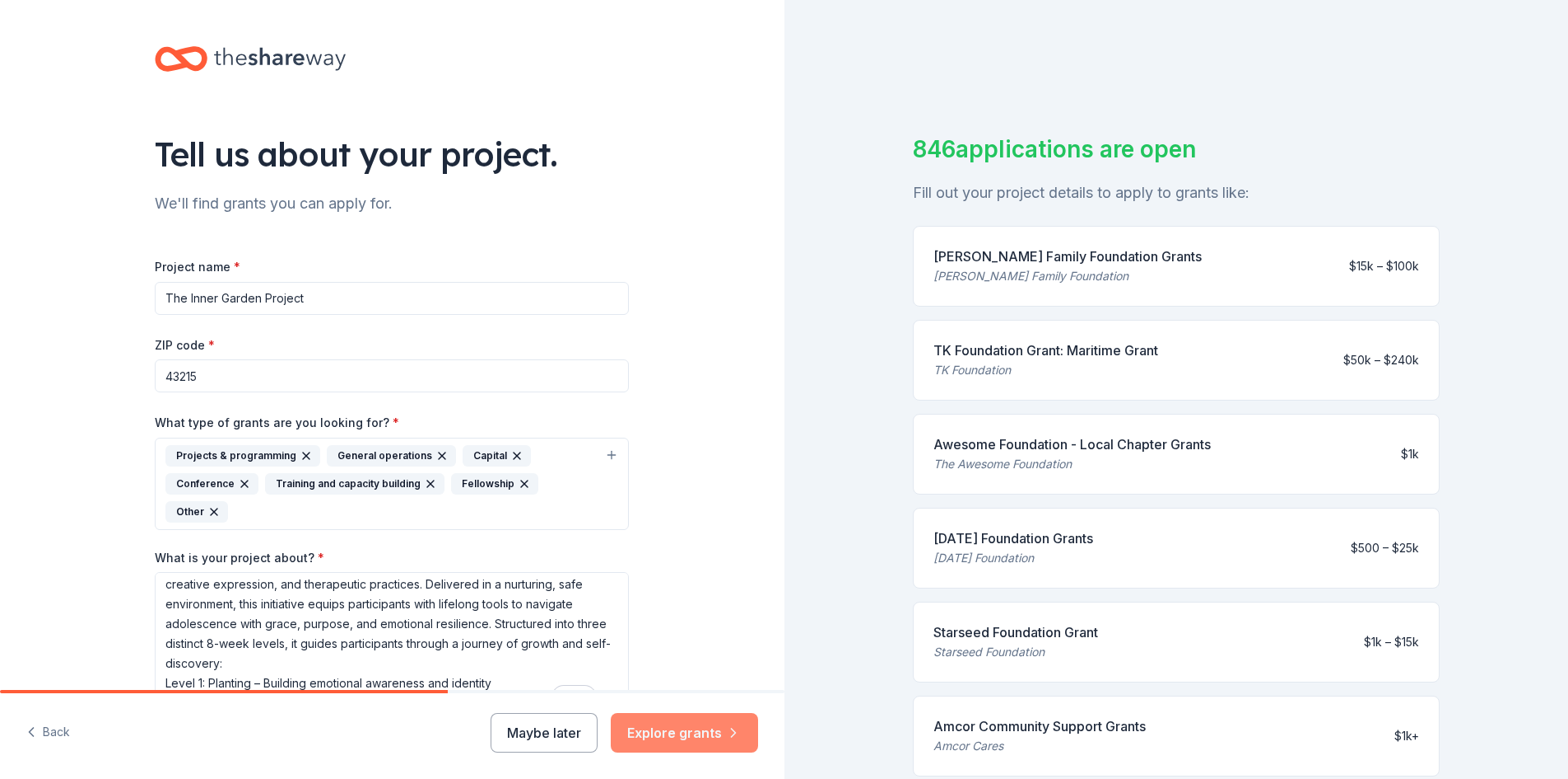
click at [678, 745] on button "Explore grants" at bounding box center [685, 732] width 147 height 40
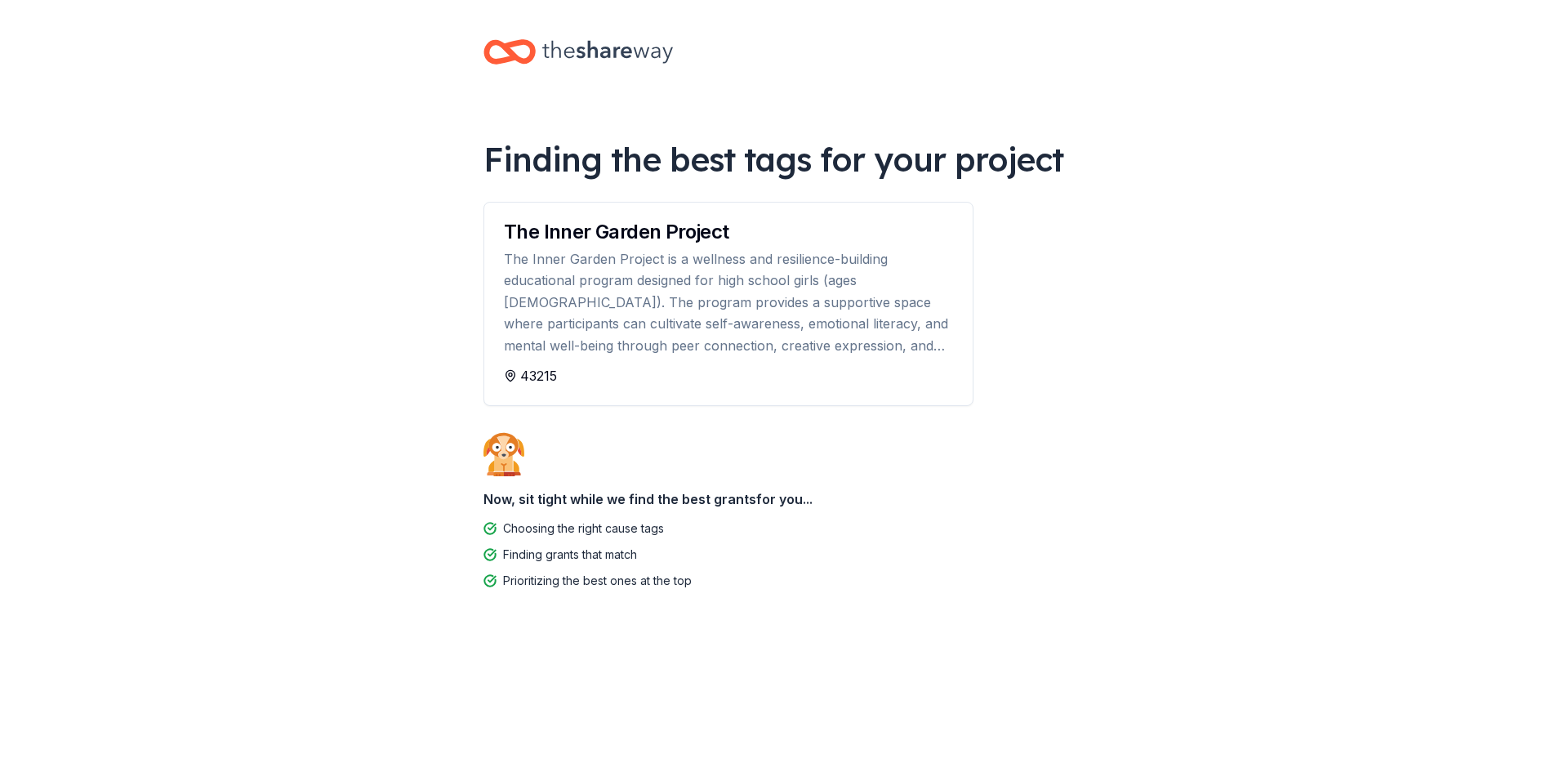
click at [536, 386] on div "43215" at bounding box center [728, 386] width 489 height 39
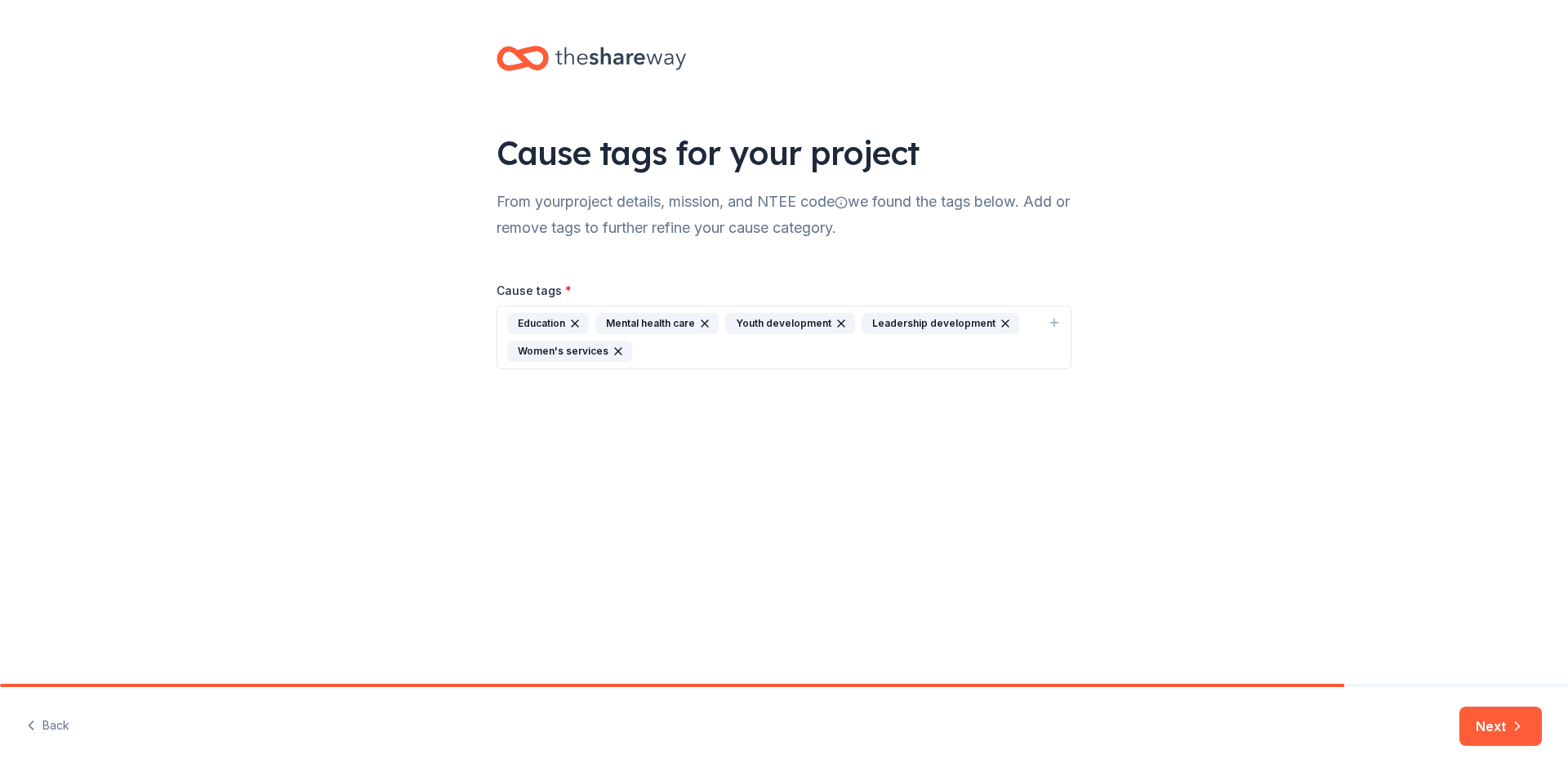
click at [666, 362] on button "Education Mental health care Youth development Leadership development Women's s…" at bounding box center [784, 337] width 575 height 64
type input "high"
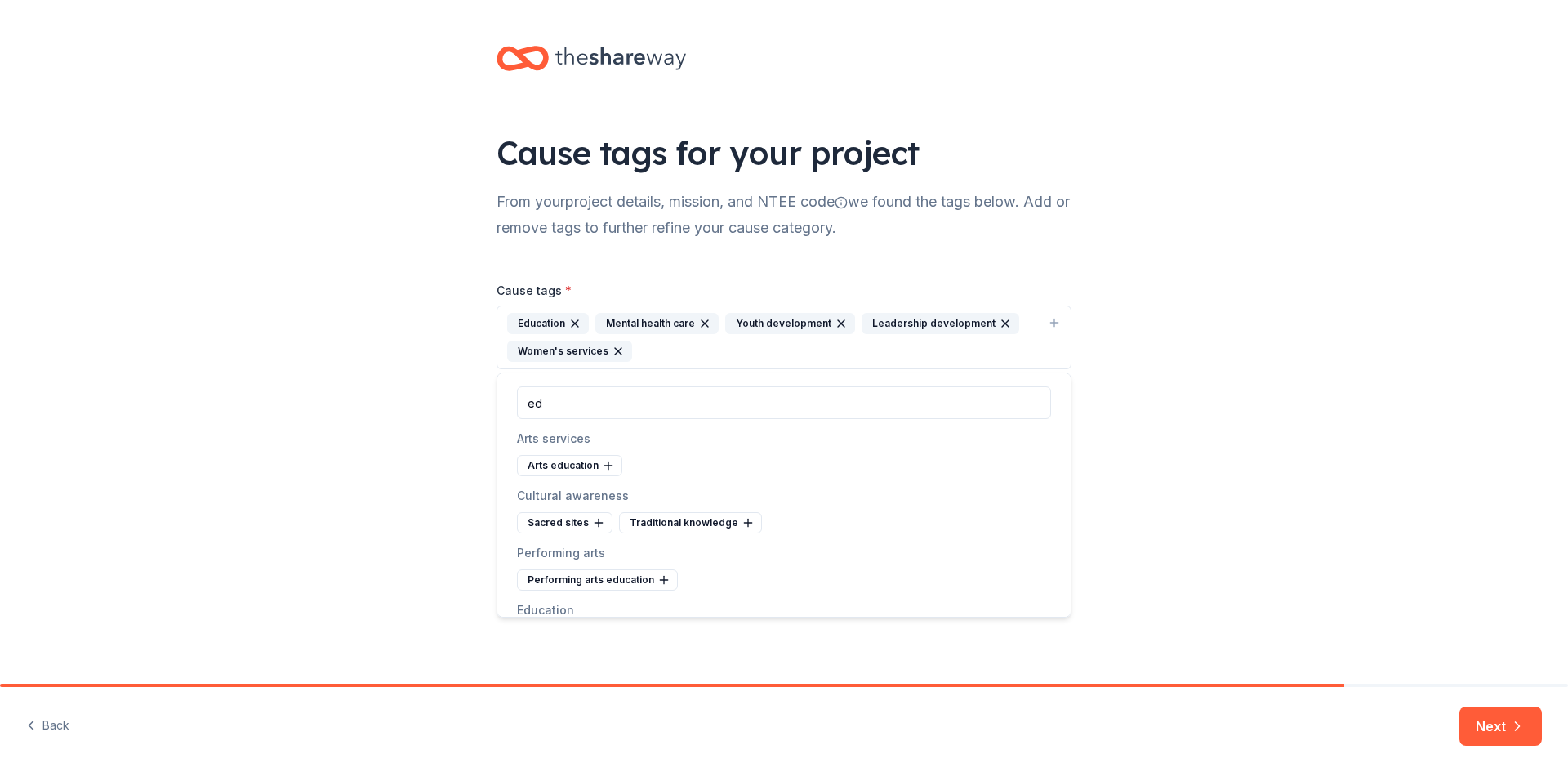
type input "e"
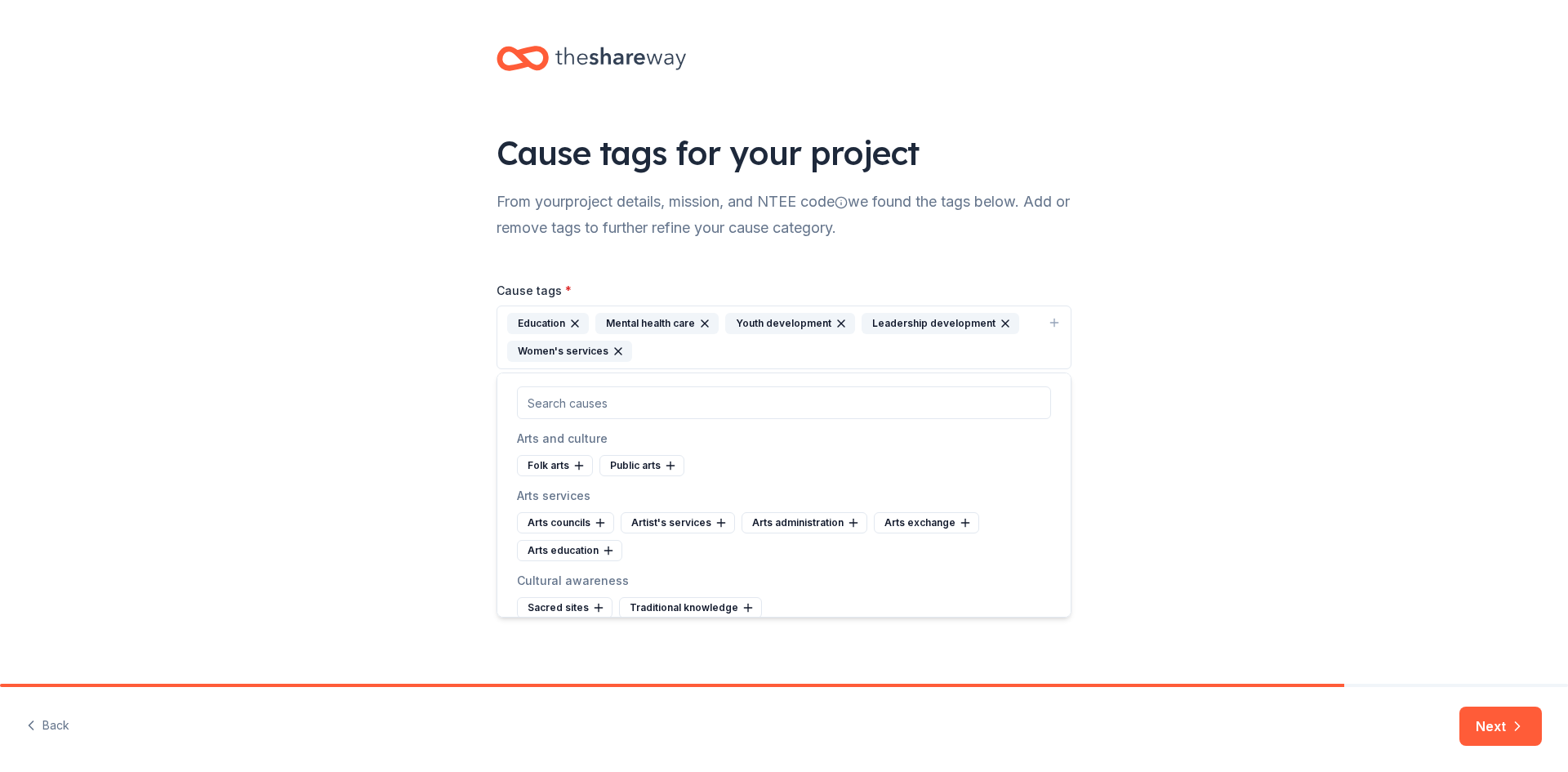
click at [1294, 527] on div "Cause tags for your project From your project details, mission, and NTEE code w…" at bounding box center [784, 342] width 1568 height 683
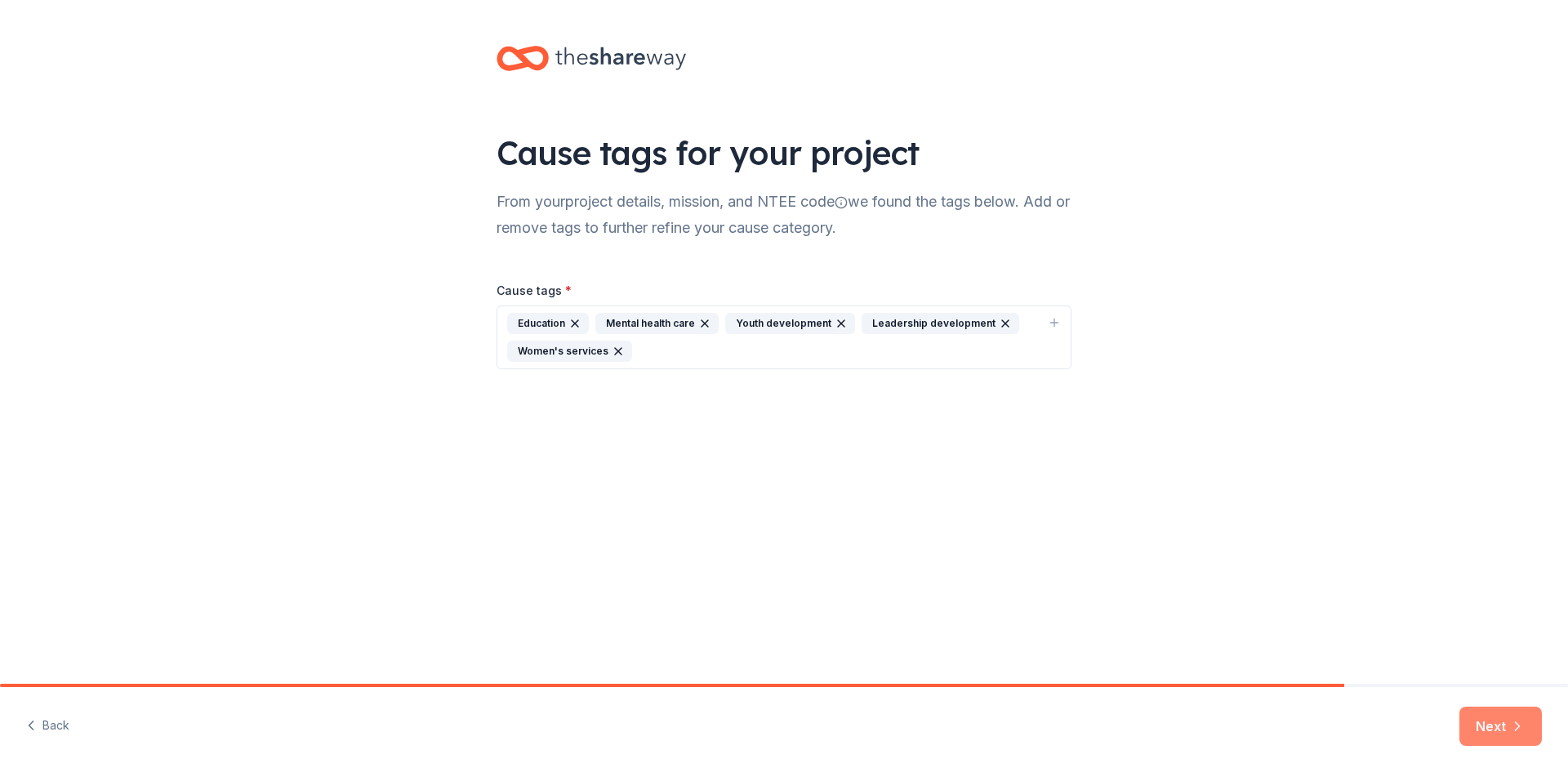
click at [1479, 732] on button "Next" at bounding box center [1501, 726] width 83 height 39
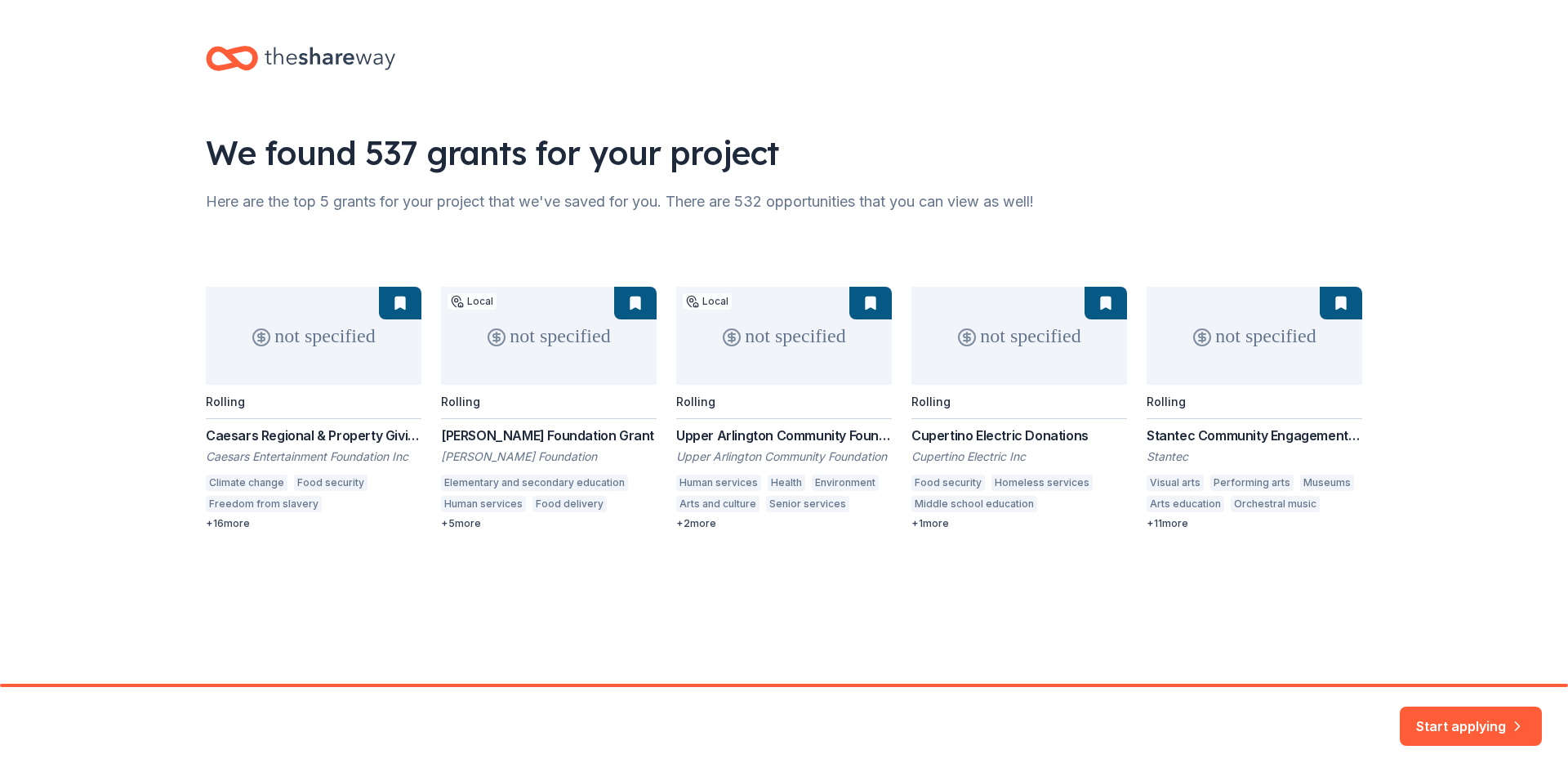
click at [126, 718] on div "Start applying" at bounding box center [784, 730] width 1568 height 85
click at [1369, 604] on div "We found 537 grants for your project Here are the top 5 grants for your project…" at bounding box center [784, 304] width 1209 height 608
click at [1447, 713] on button "Start applying" at bounding box center [1471, 716] width 142 height 39
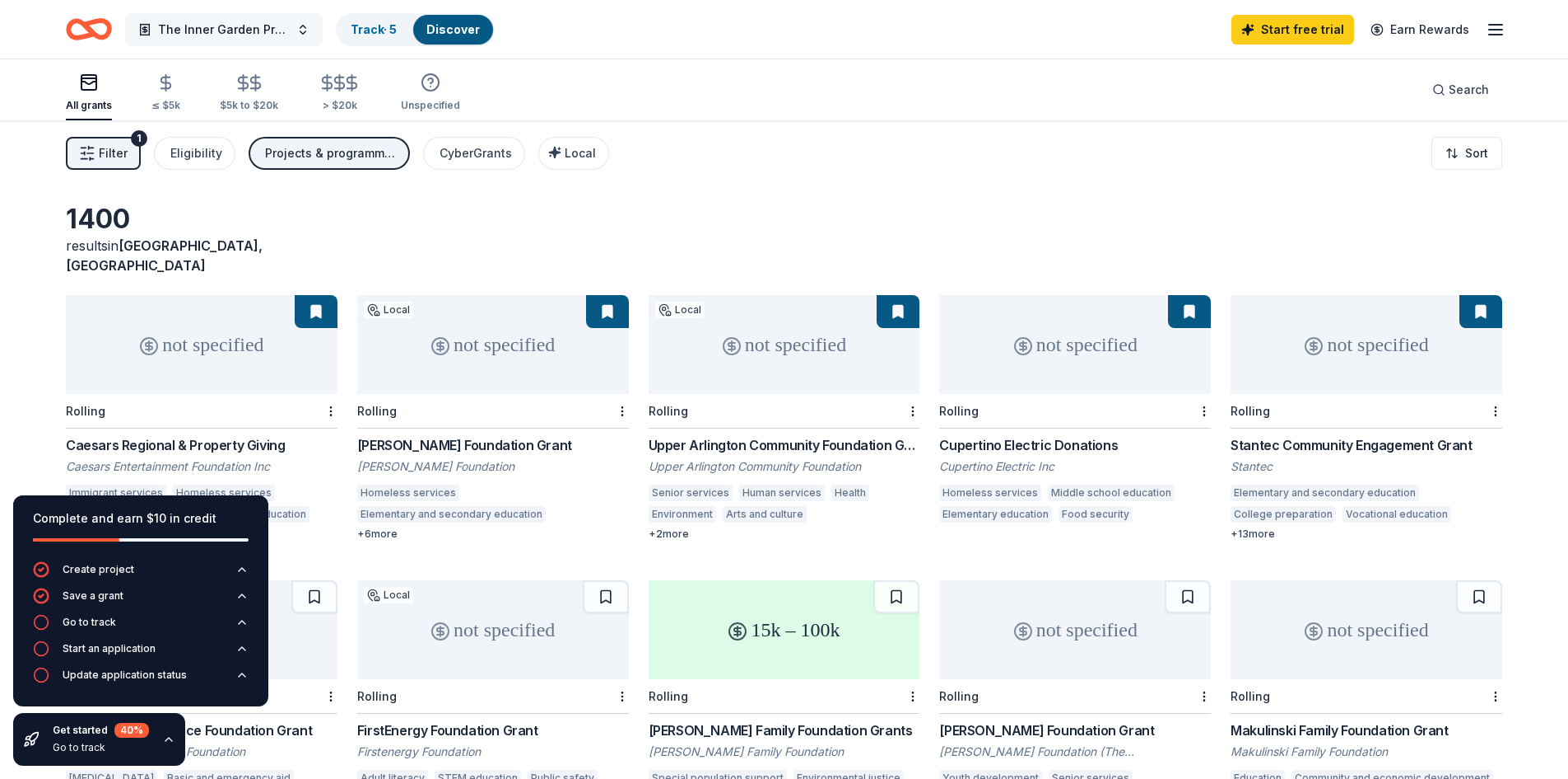
click at [274, 25] on span "The Inner Garden Project" at bounding box center [224, 30] width 131 height 20
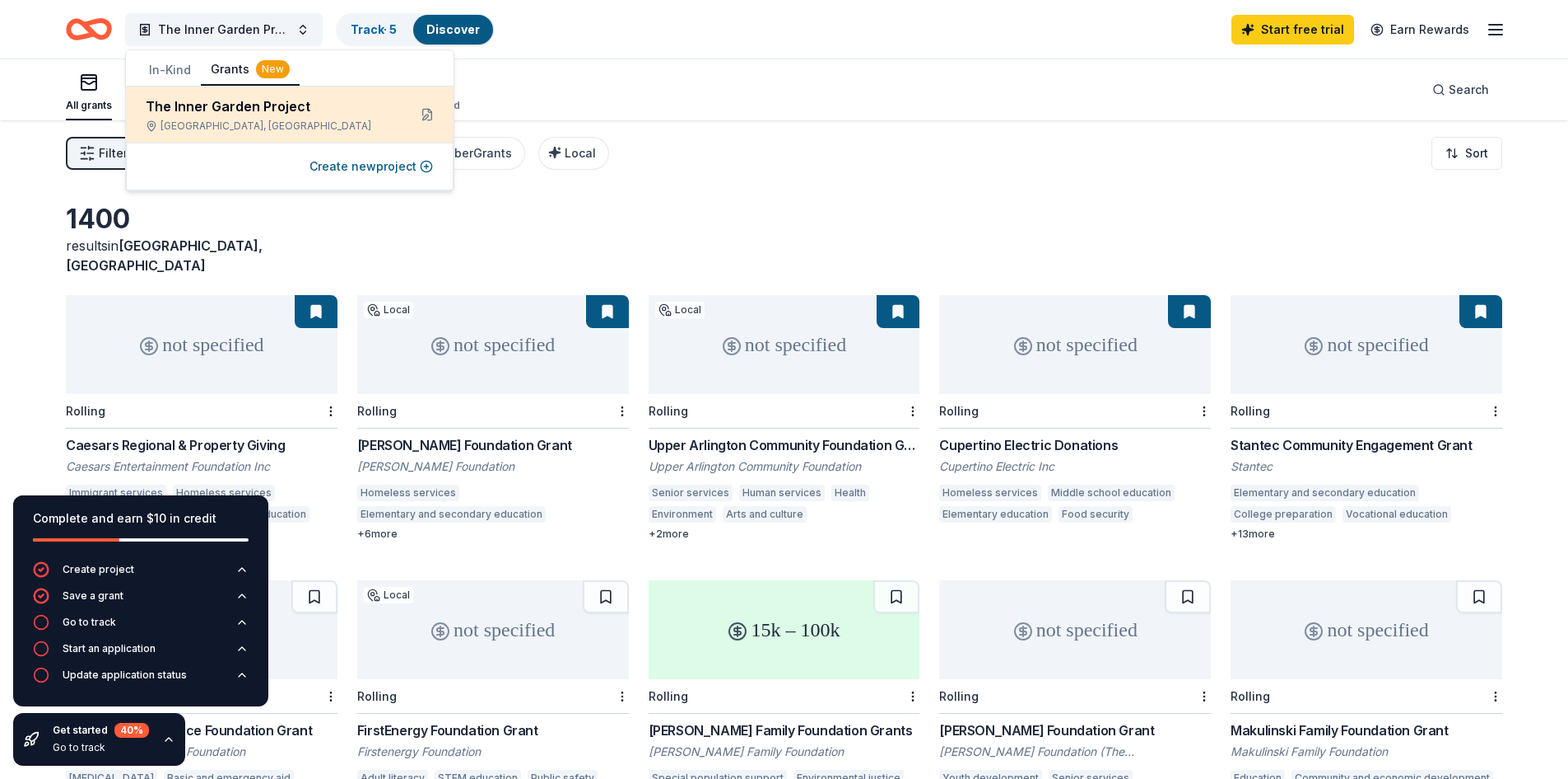
click at [293, 113] on div "The Inner Garden Project" at bounding box center [270, 107] width 249 height 20
click at [430, 112] on button at bounding box center [427, 115] width 26 height 26
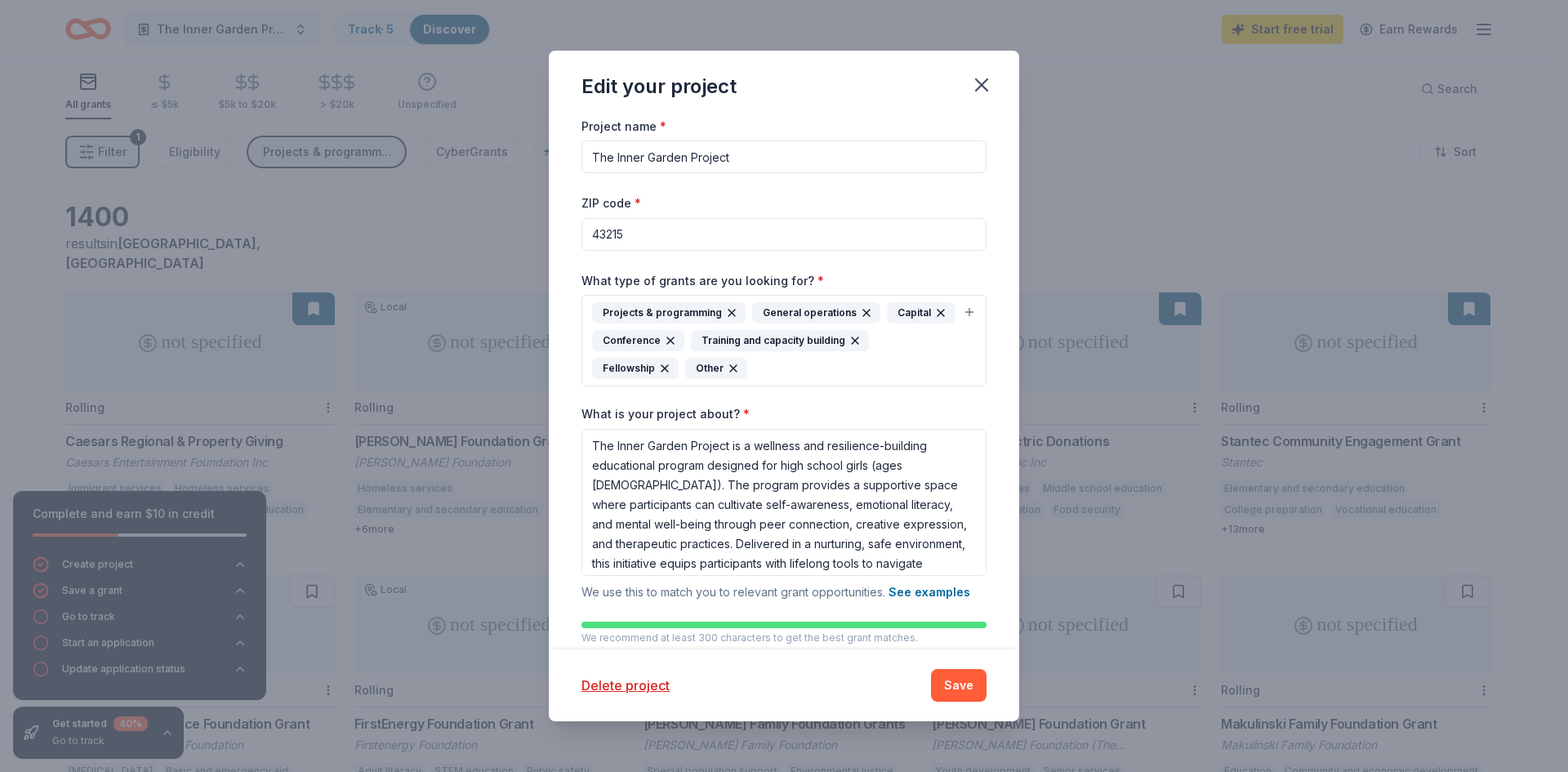
click at [636, 242] on input "43215" at bounding box center [784, 234] width 405 height 33
paste input "30326"
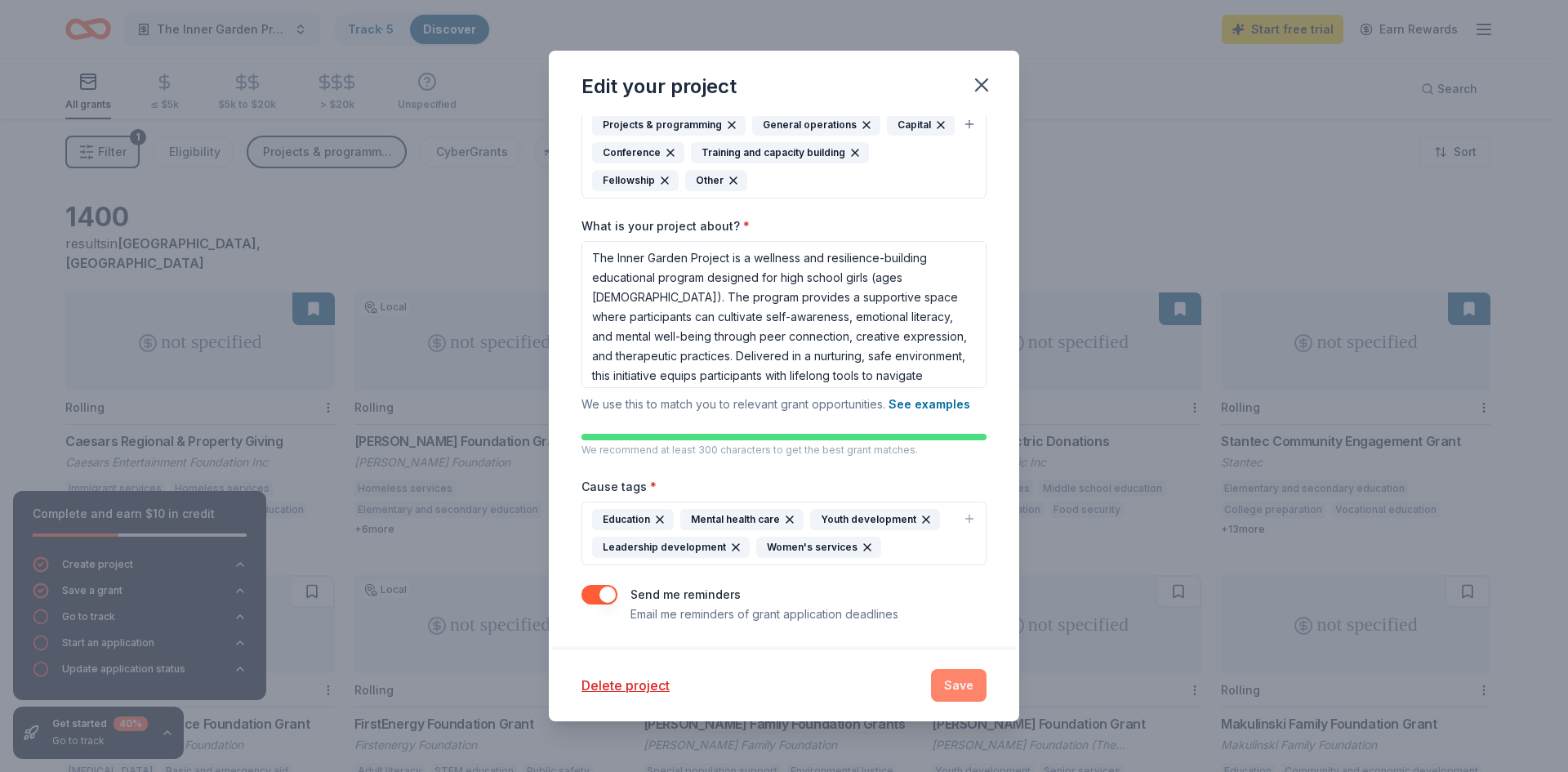
type input "30326"
click at [968, 687] on button "Save" at bounding box center [959, 684] width 55 height 33
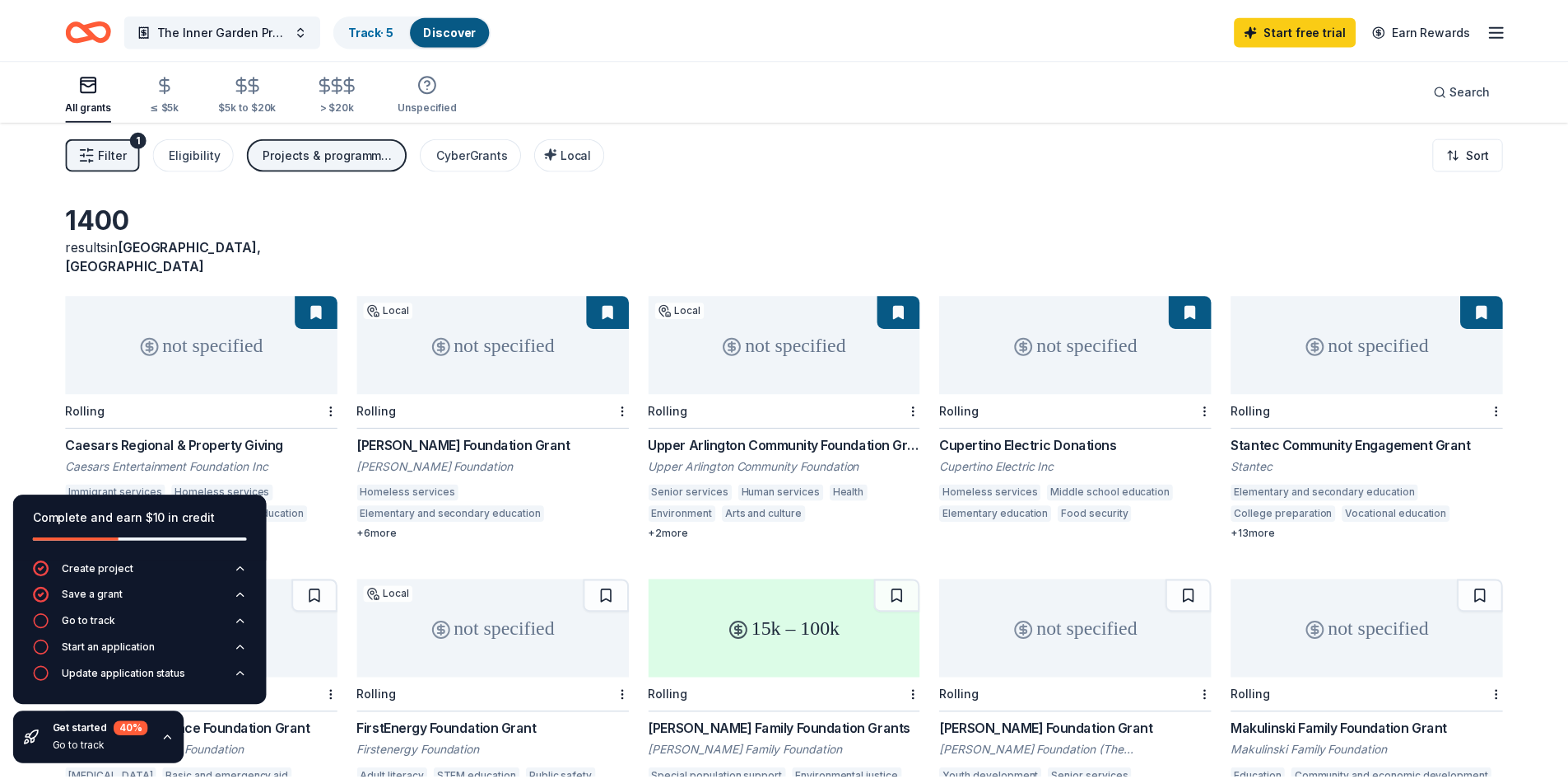
scroll to position [0, 0]
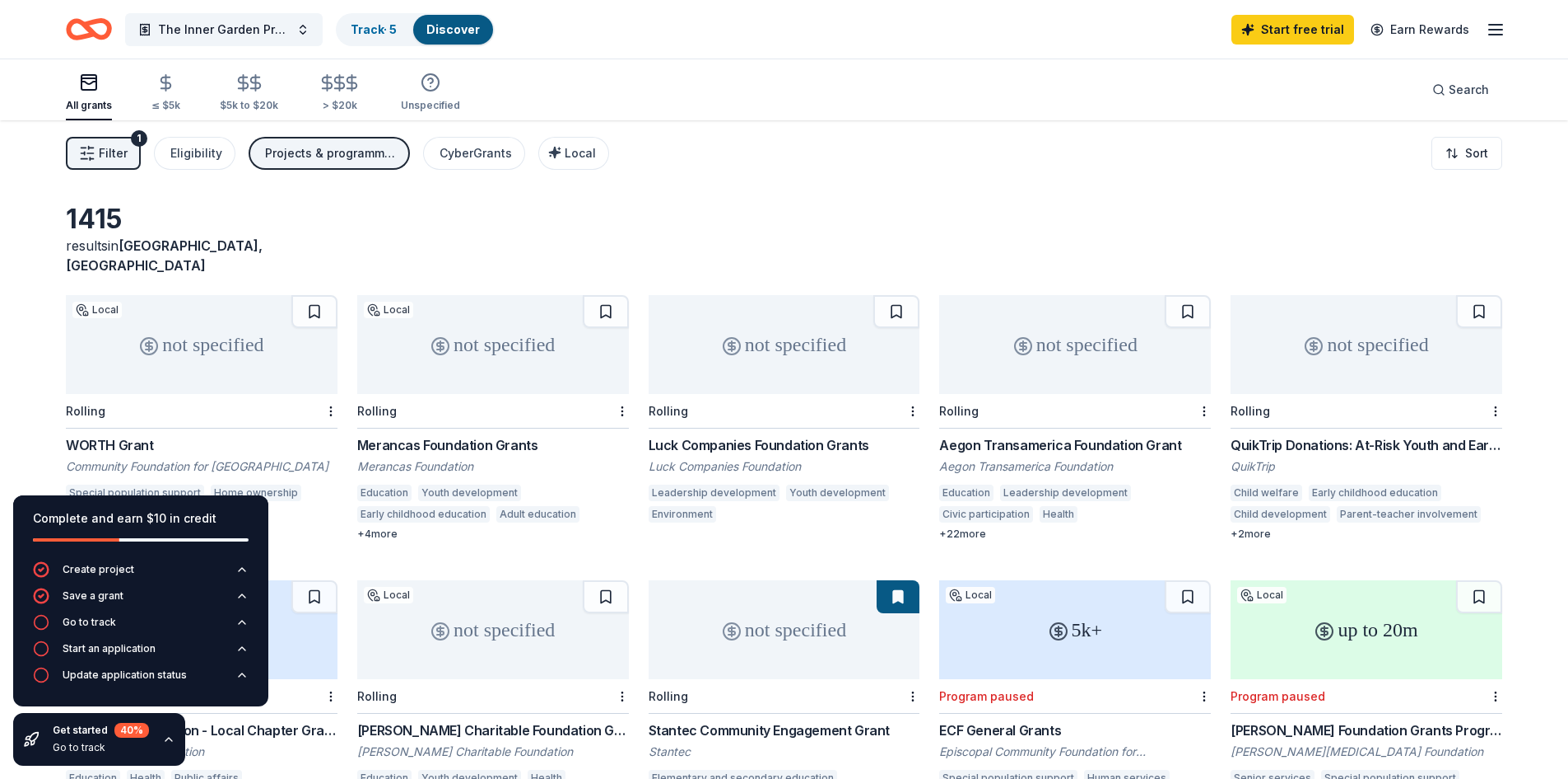
click at [170, 740] on icon "button" at bounding box center [168, 738] width 13 height 13
